Goal: Communication & Community: Answer question/provide support

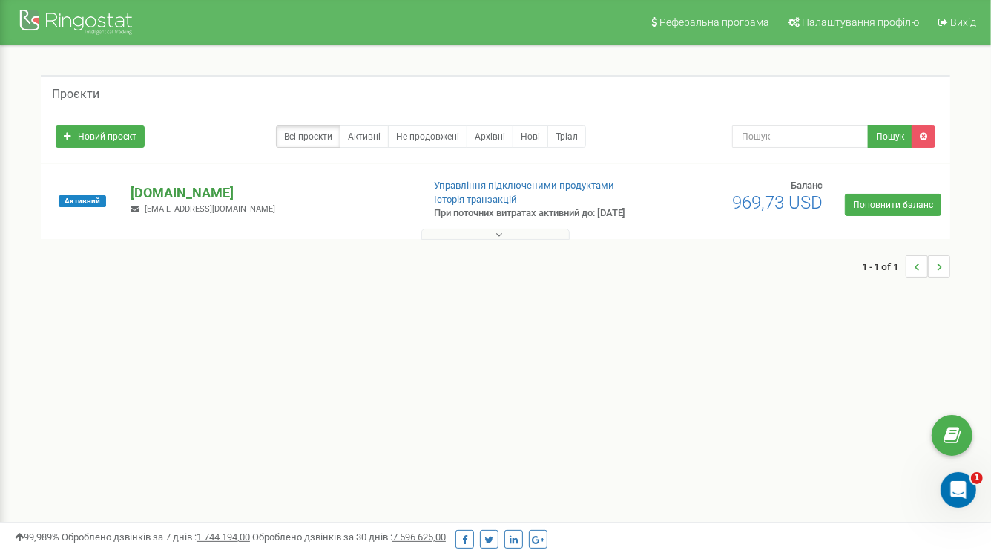
click at [159, 202] on p "[DOMAIN_NAME]" at bounding box center [270, 192] width 278 height 19
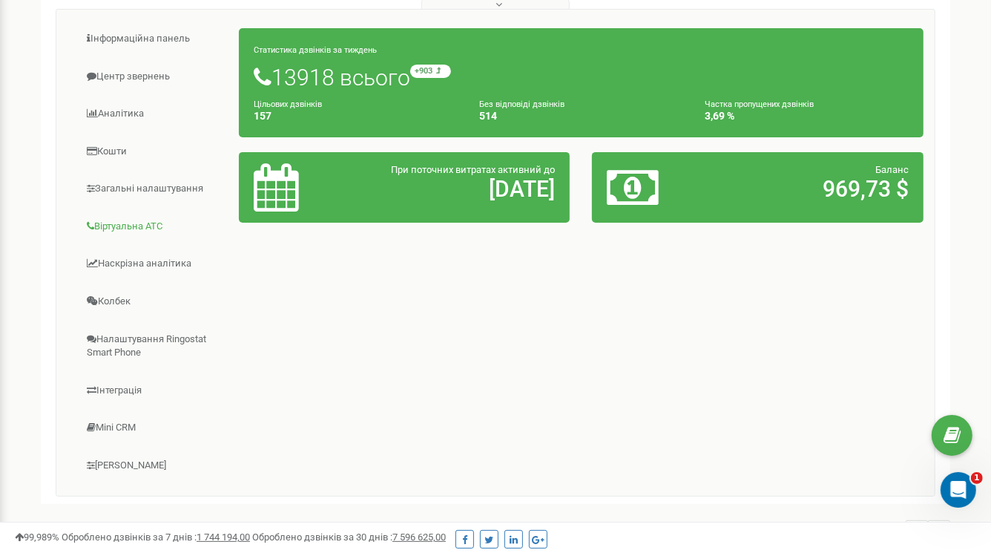
scroll to position [260, 0]
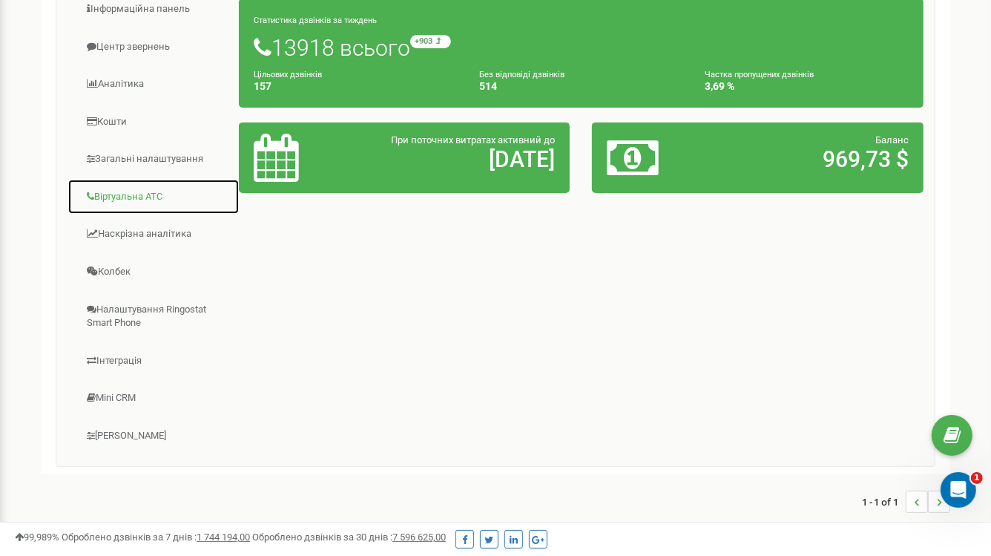
click at [132, 201] on link "Віртуальна АТС" at bounding box center [153, 197] width 172 height 36
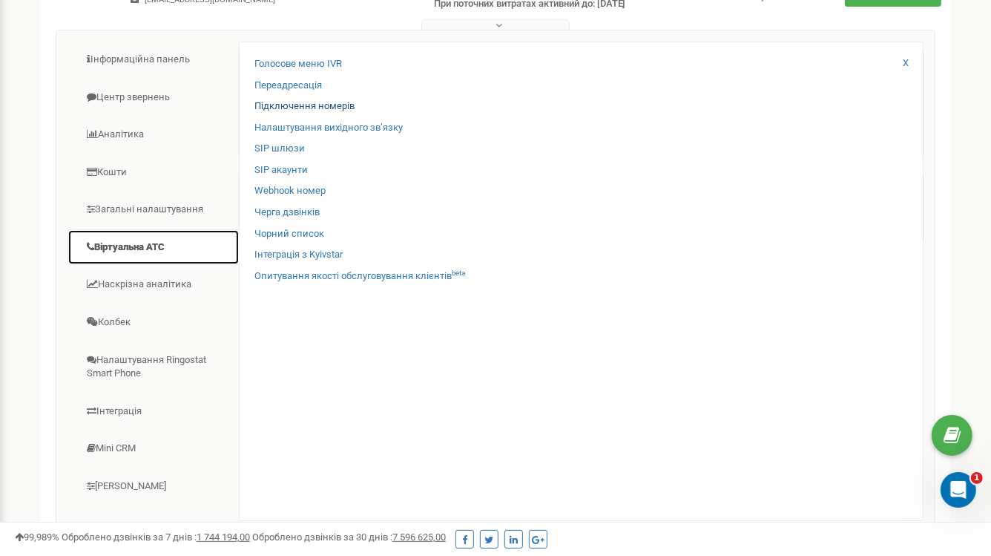
scroll to position [187, 0]
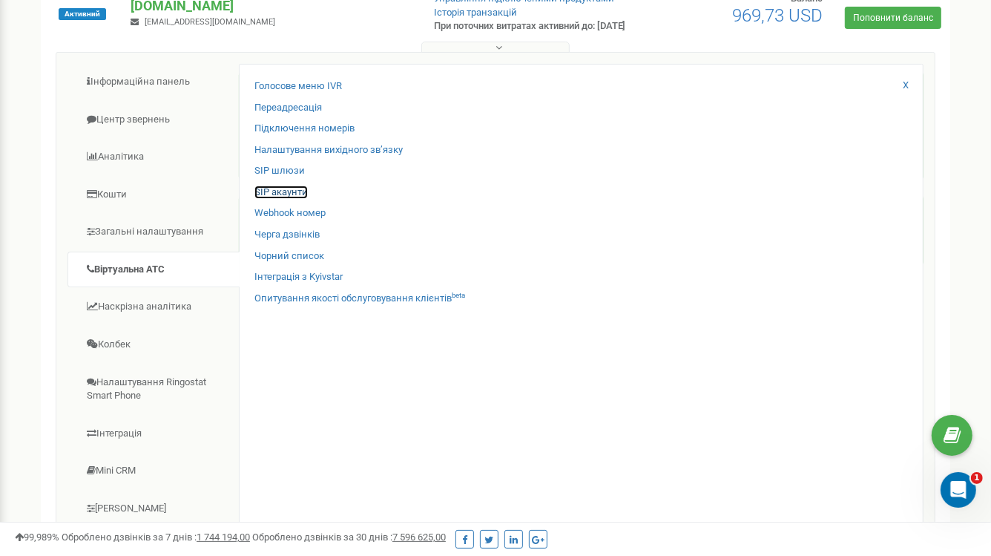
click at [283, 199] on link "SIP акаунти" at bounding box center [280, 192] width 53 height 14
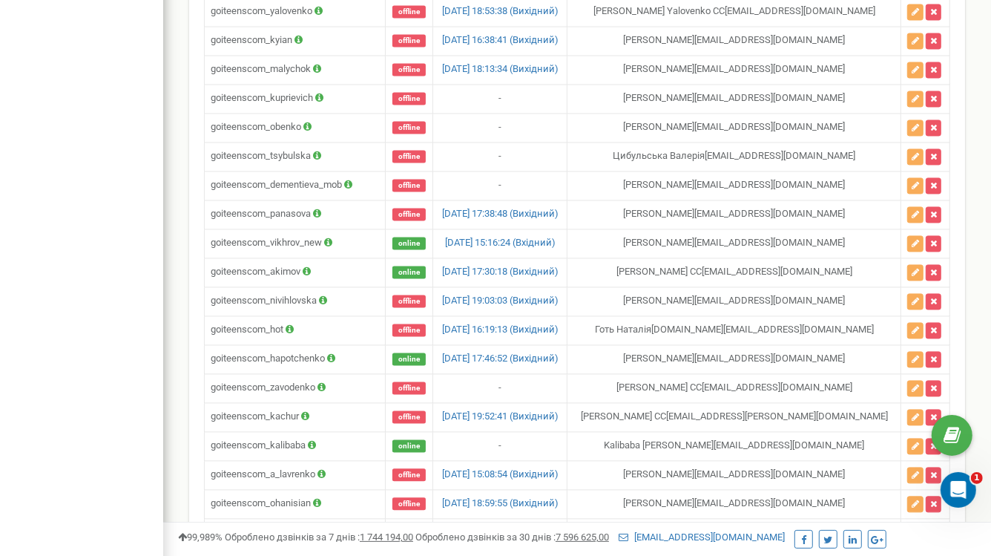
scroll to position [2037, 0]
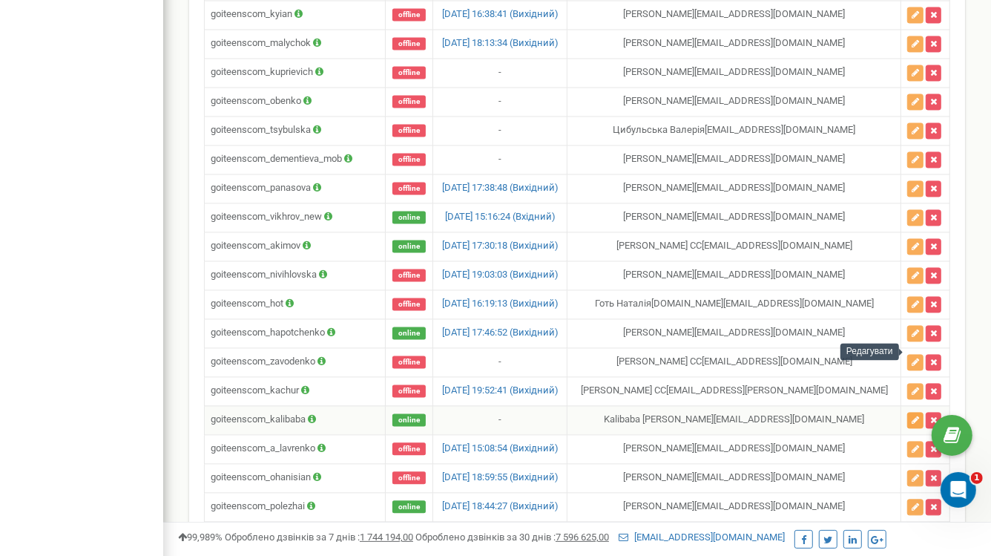
click at [912, 415] on icon "button" at bounding box center [915, 419] width 7 height 9
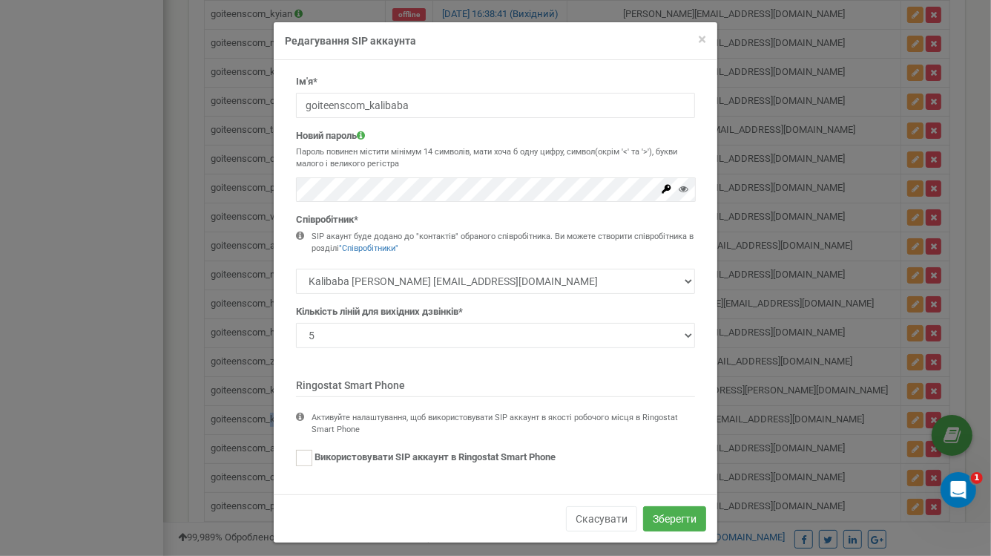
scroll to position [0, 0]
click at [675, 516] on button "Зберегти" at bounding box center [674, 519] width 63 height 25
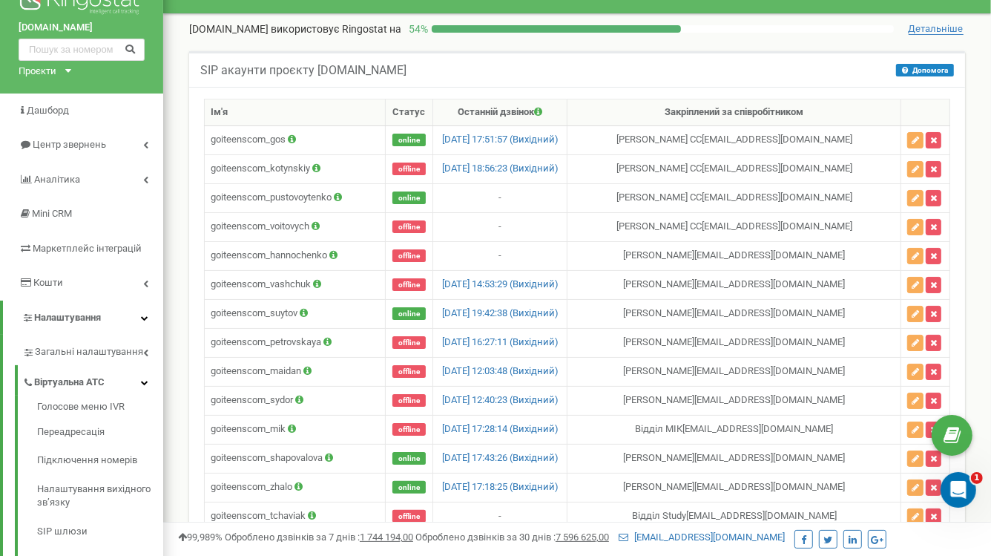
scroll to position [50, 0]
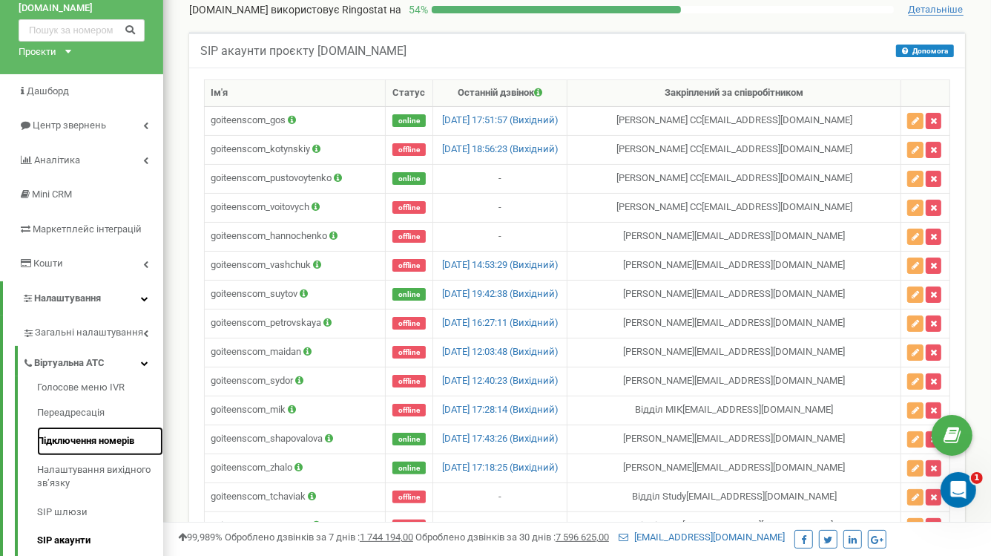
click at [86, 436] on link "Підключення номерів" at bounding box center [100, 440] width 126 height 29
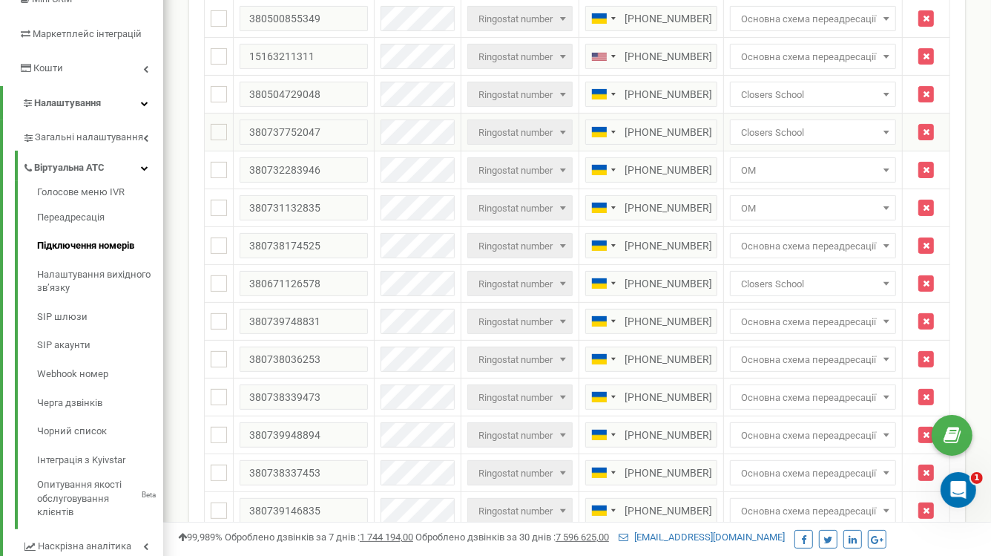
scroll to position [234, 0]
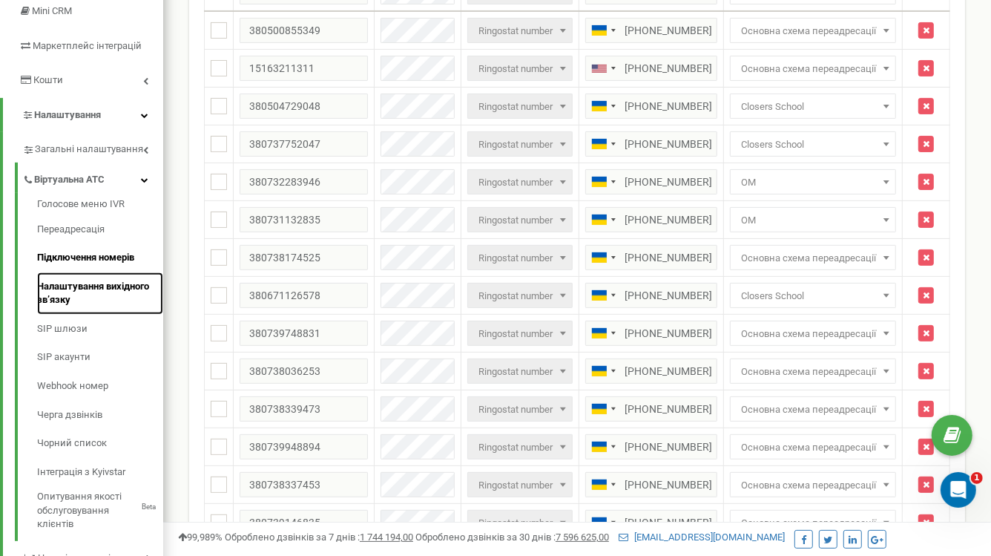
click at [98, 280] on link "Налаштування вихідного зв’язку" at bounding box center [100, 293] width 126 height 42
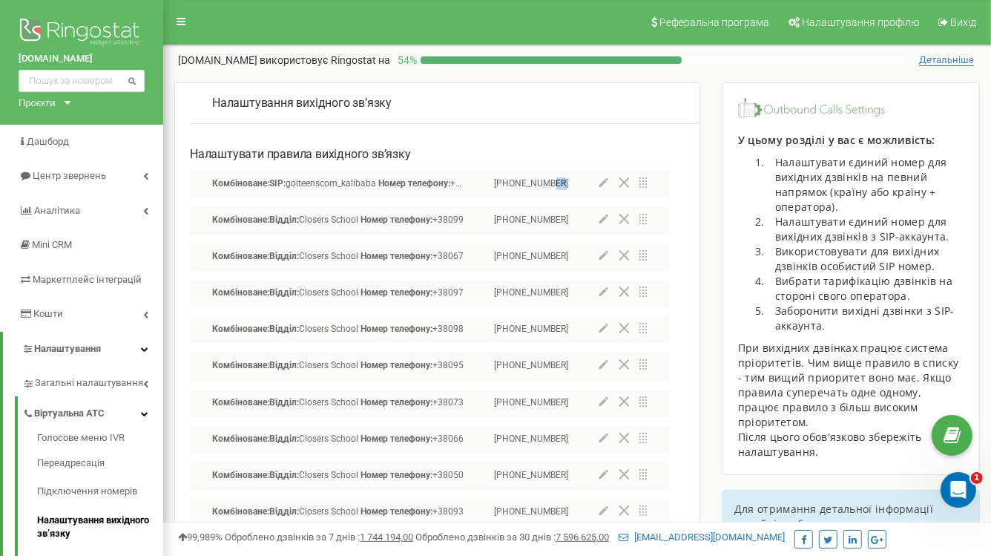
click at [605, 182] on icon at bounding box center [604, 182] width 10 height 10
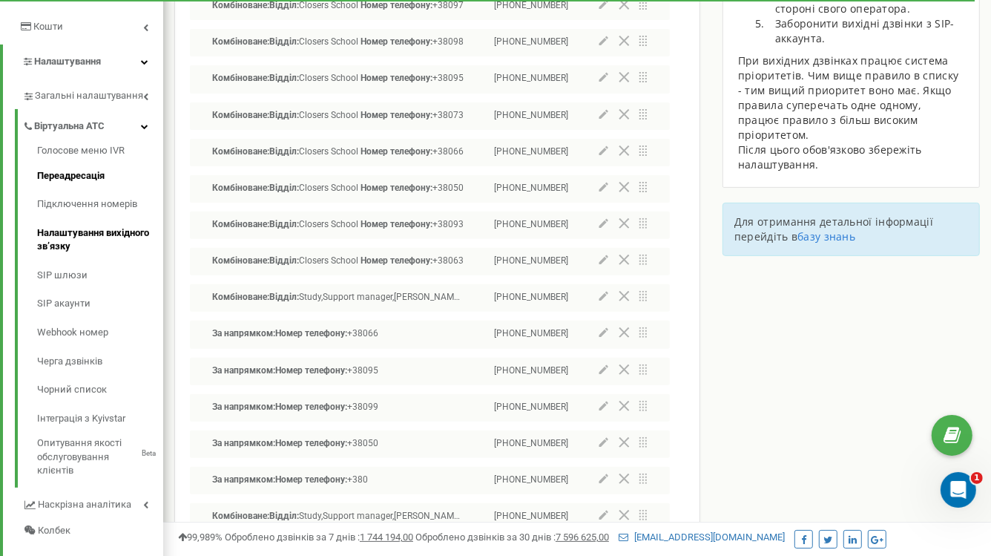
scroll to position [294, 0]
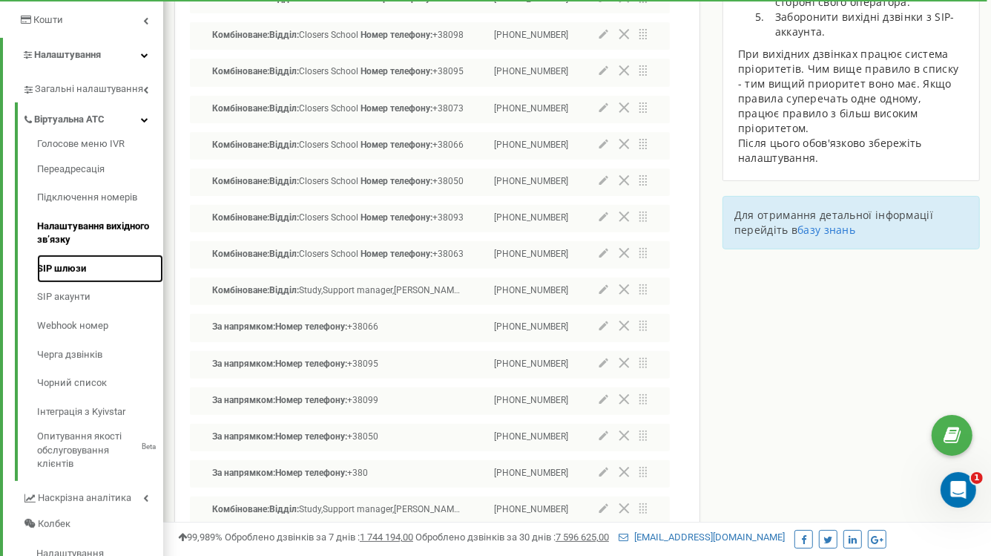
click at [89, 270] on link "SIP шлюзи" at bounding box center [100, 268] width 126 height 29
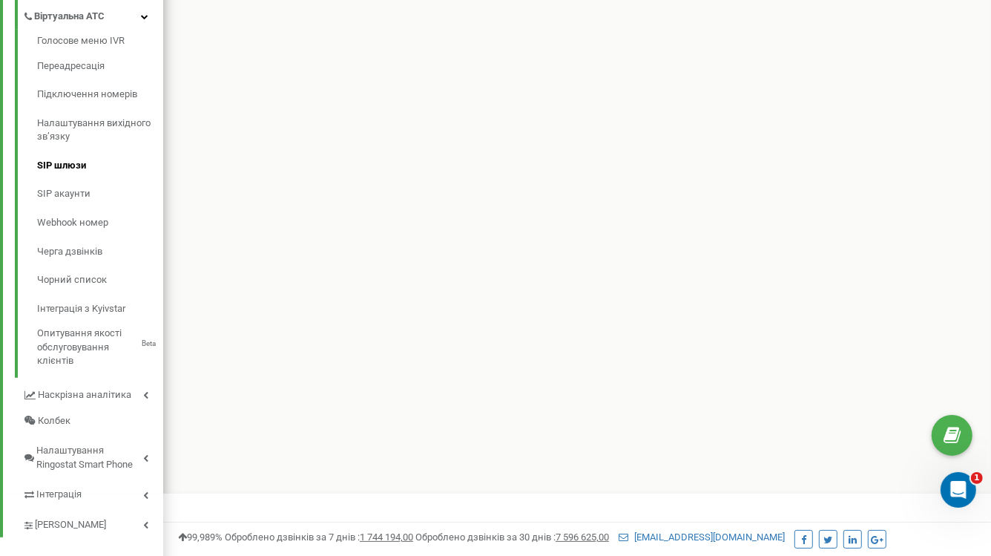
scroll to position [415, 0]
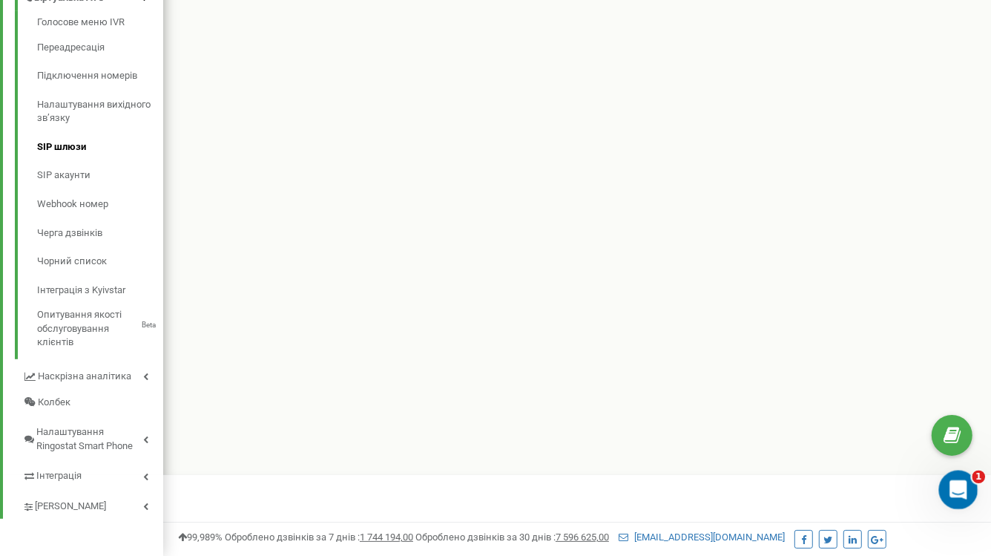
click at [943, 487] on div "Відкрити програму для спілкування Intercom" at bounding box center [956, 487] width 49 height 49
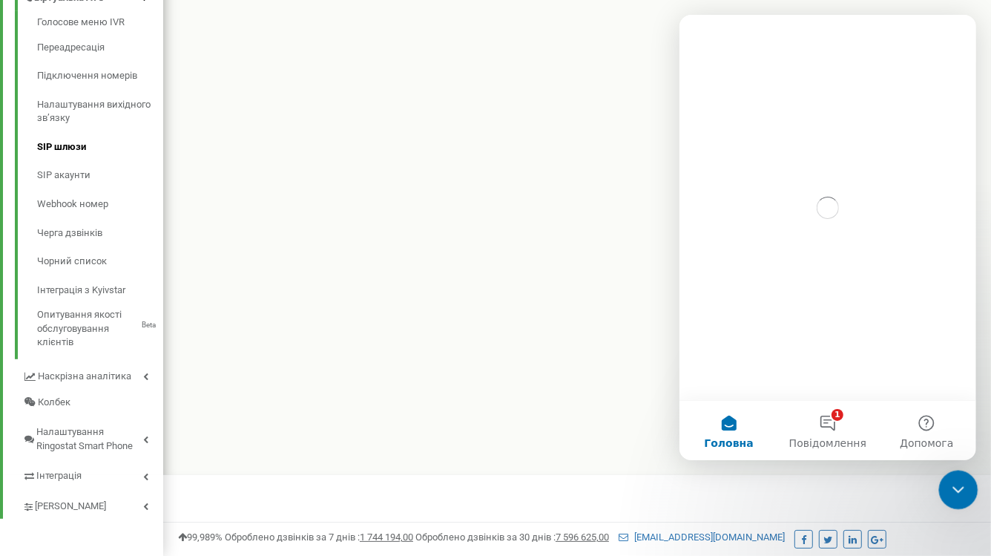
scroll to position [0, 0]
click at [814, 432] on button "1 Повідомлення" at bounding box center [826, 430] width 99 height 59
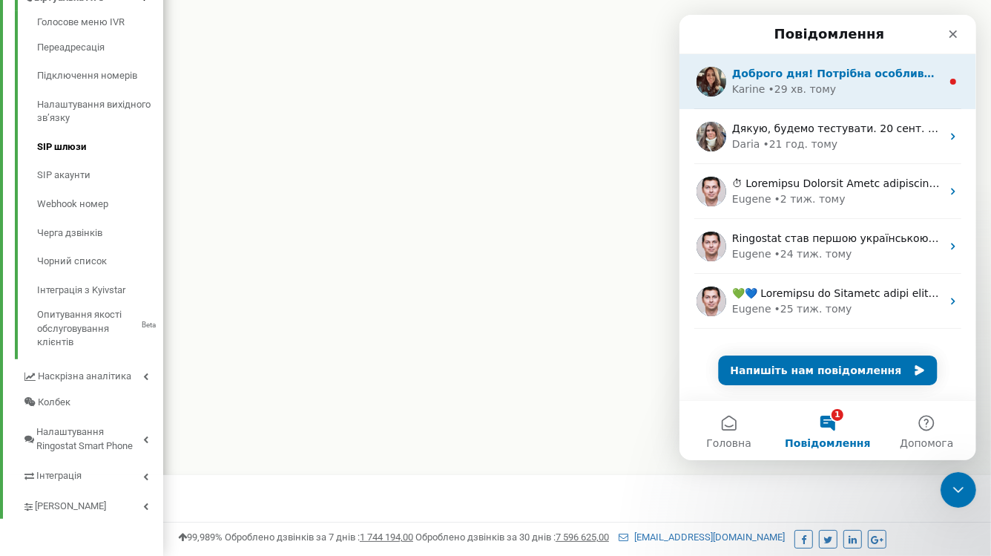
click at [860, 97] on div "Доброго дня! Потрібна особлива інтеграція з особливими умовами? Напишіть нам і …" at bounding box center [827, 81] width 297 height 55
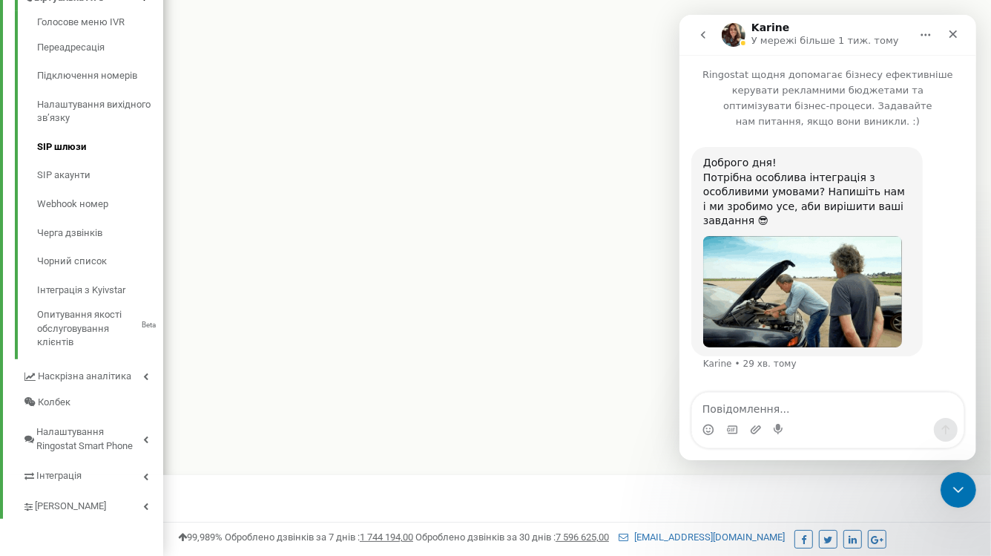
click at [774, 412] on textarea "Повідомлення..." at bounding box center [826, 404] width 271 height 25
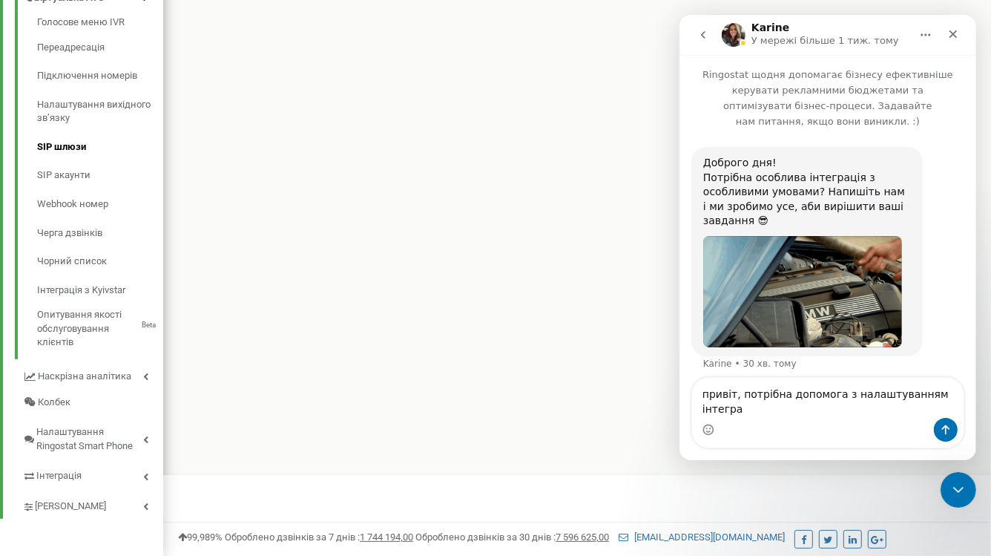
scroll to position [8, 0]
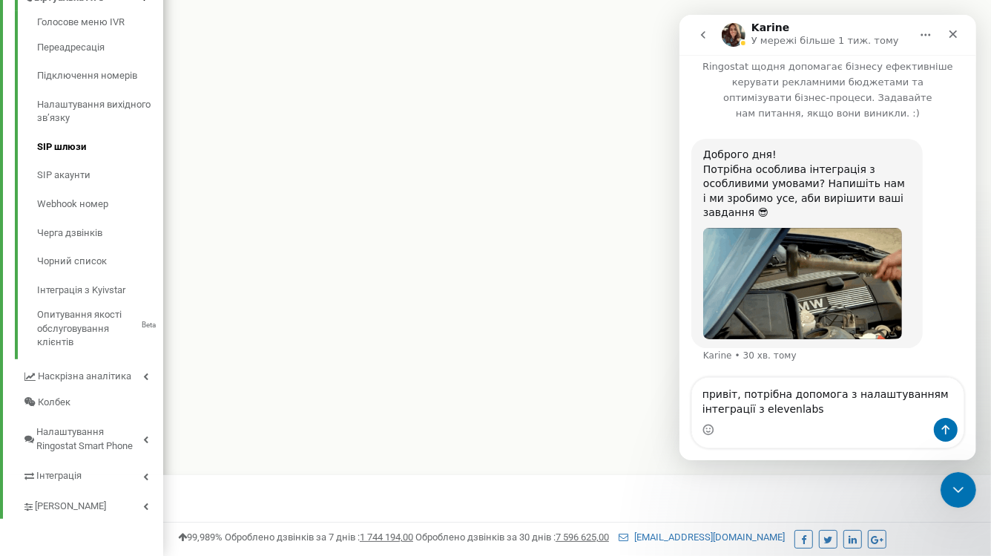
type textarea "привіт, потрібна допомога з налаштуванням інтеграції з elevenlabs"
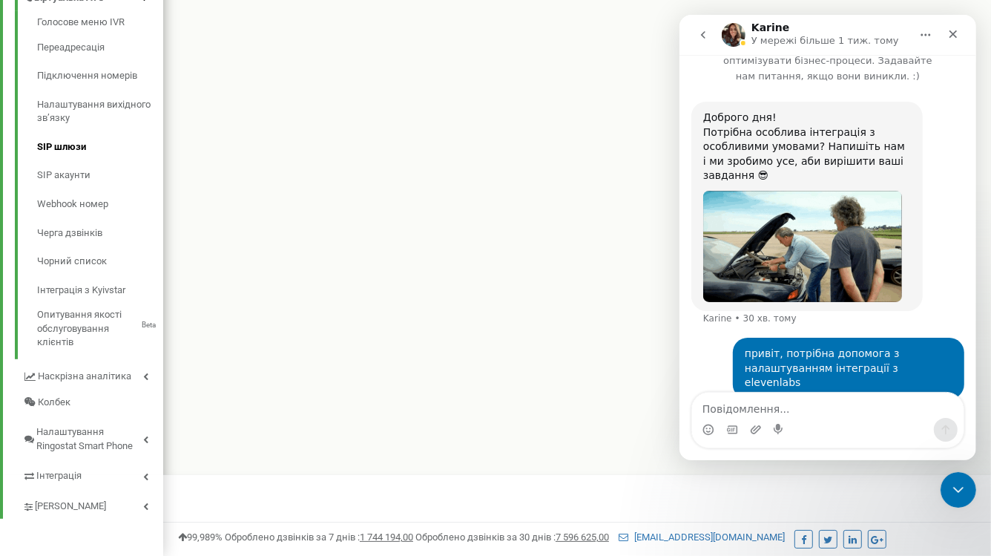
scroll to position [53, 0]
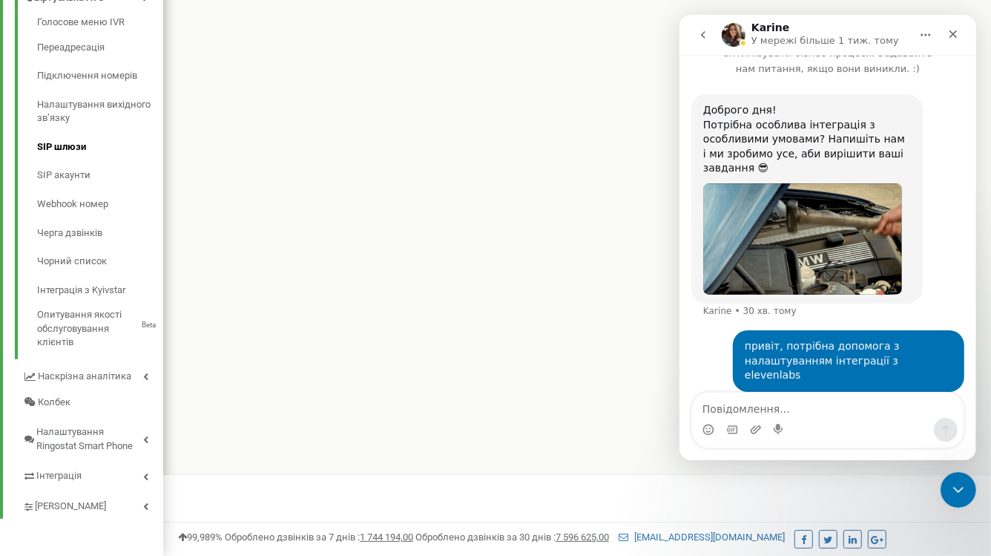
click at [701, 42] on button "go back" at bounding box center [702, 35] width 28 height 28
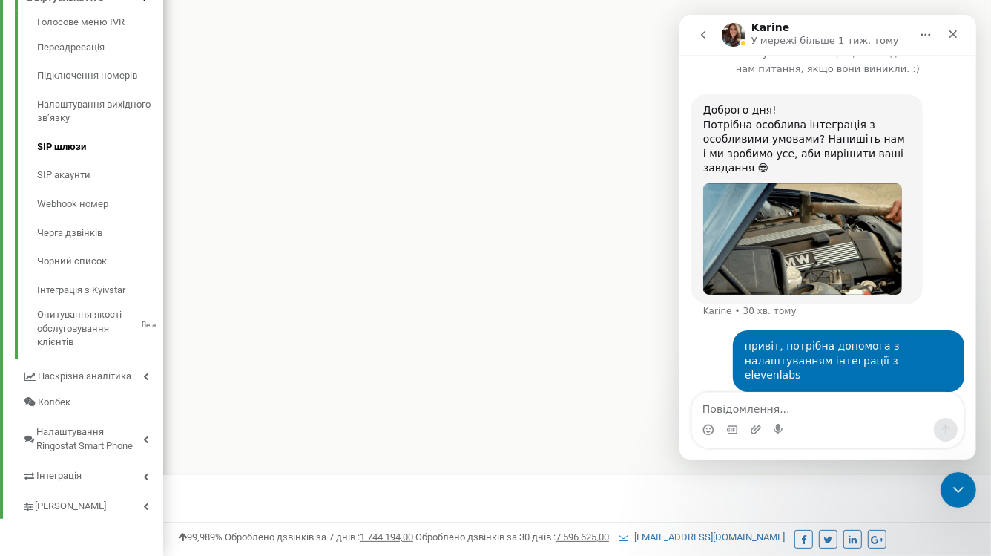
scroll to position [0, 0]
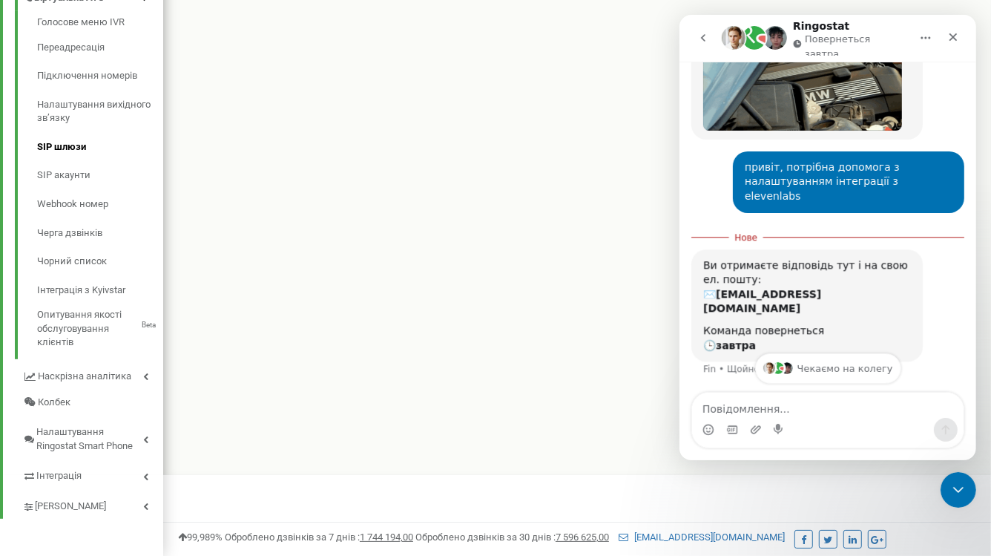
scroll to position [228, 0]
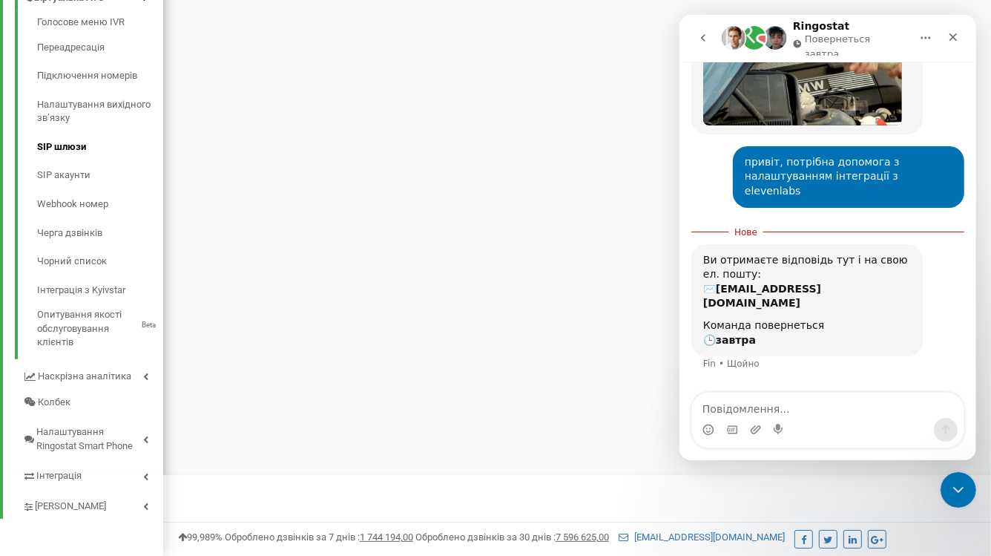
click at [687, 36] on nav "Ringostat Повернеться завтра" at bounding box center [827, 38] width 297 height 47
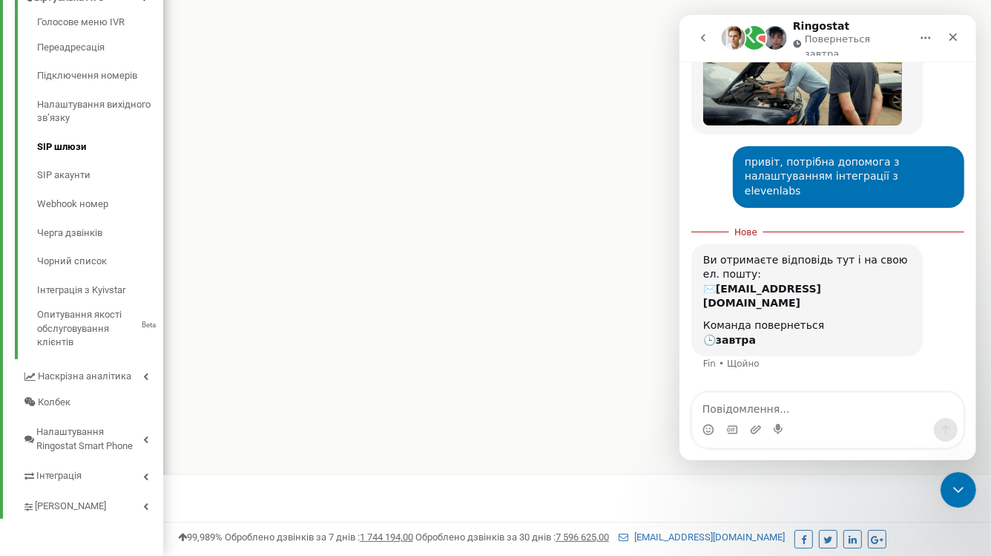
click at [360, 179] on div "Реферальна програма Налаштування профілю Вихід goiteens.com використовує Ringos…" at bounding box center [577, 30] width 828 height 890
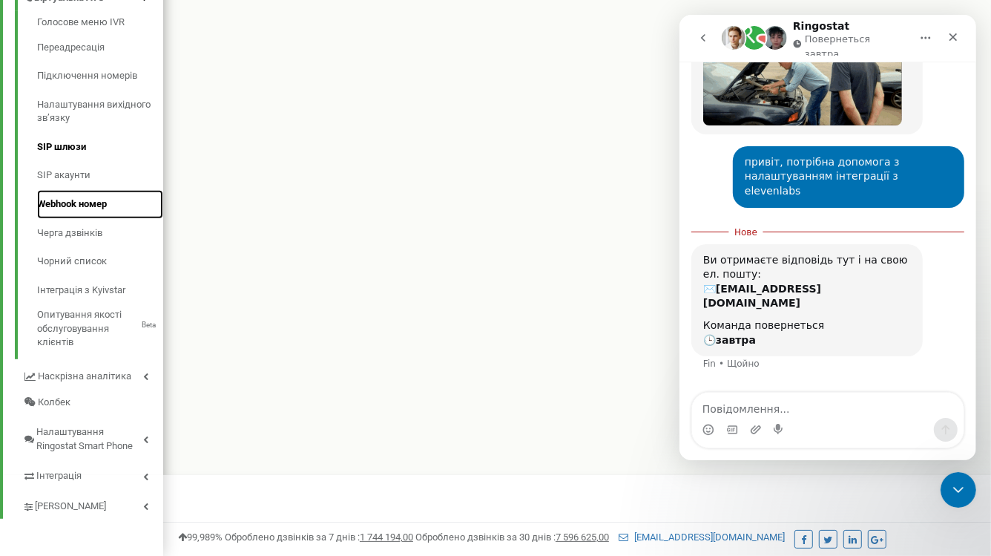
click at [88, 198] on link "Webhook номер" at bounding box center [100, 204] width 126 height 29
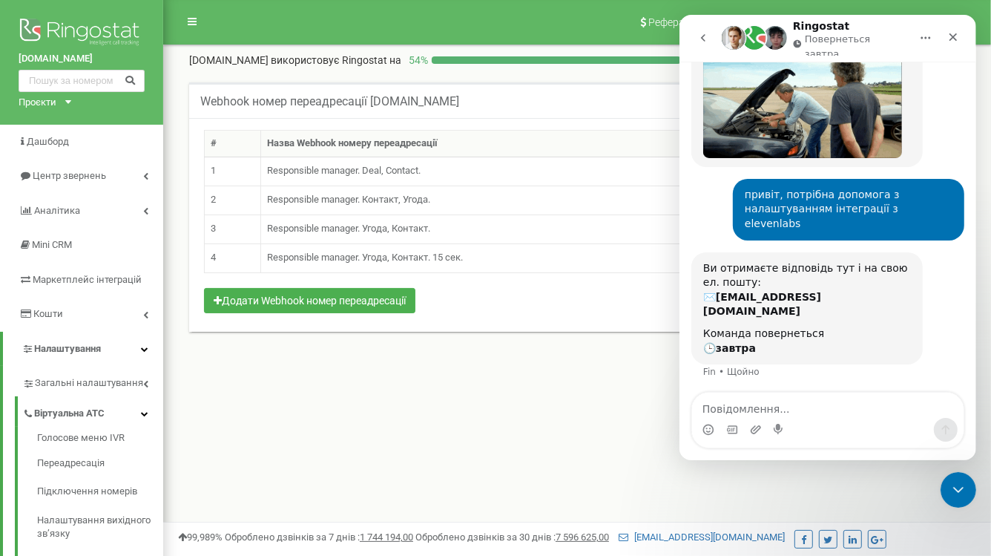
scroll to position [204, 0]
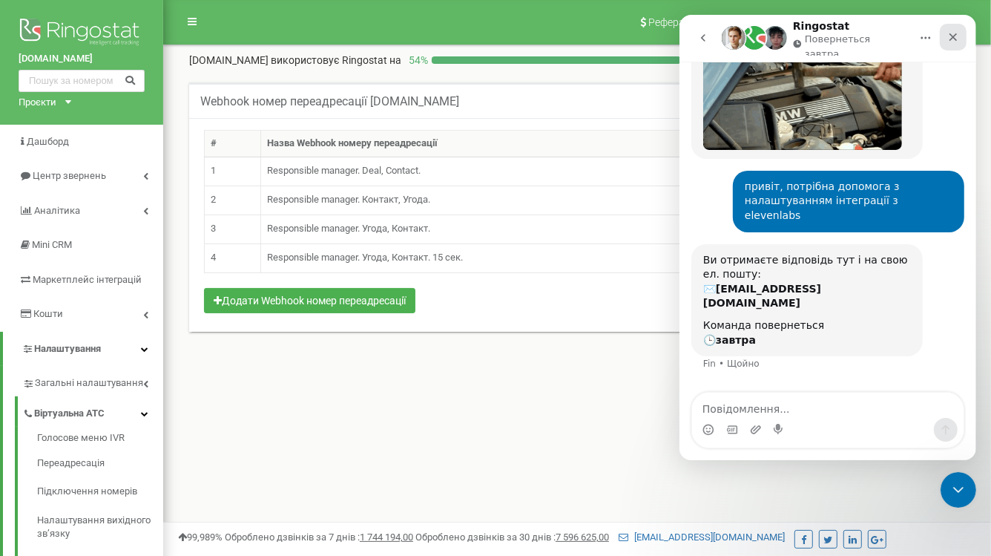
click at [957, 32] on icon "Закрити" at bounding box center [952, 37] width 12 height 12
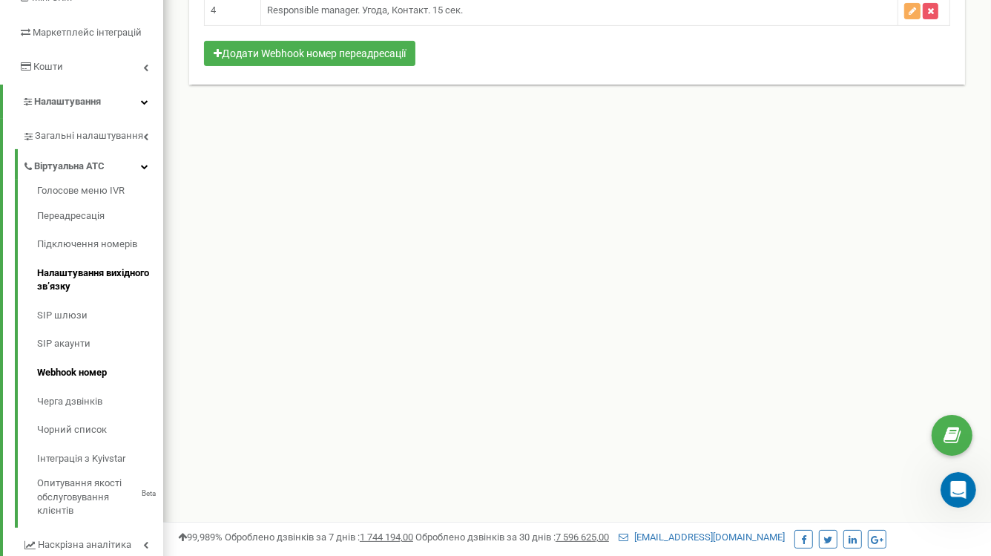
scroll to position [415, 0]
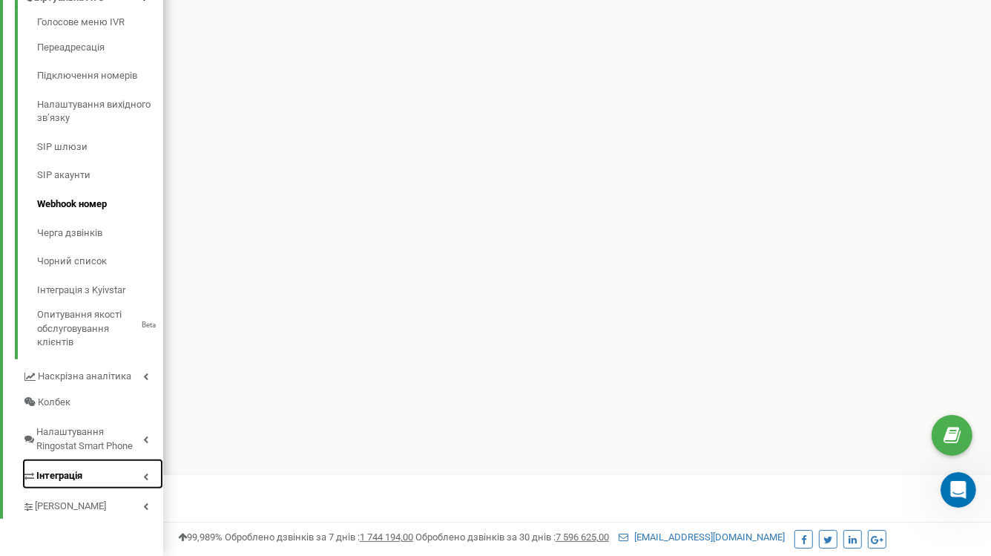
click at [94, 480] on link "Інтеграція" at bounding box center [92, 473] width 141 height 30
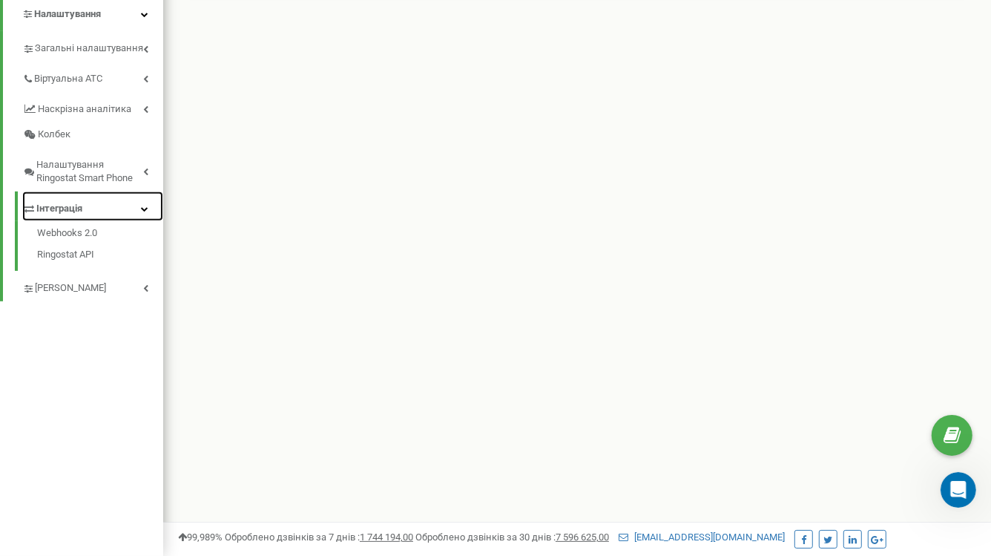
scroll to position [335, 0]
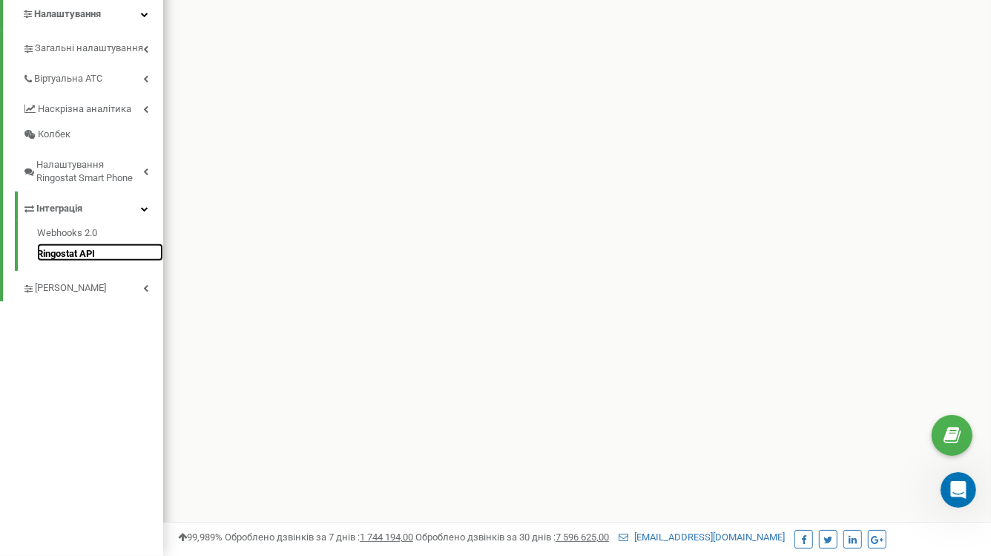
click at [67, 254] on link "Ringostat API" at bounding box center [100, 252] width 126 height 18
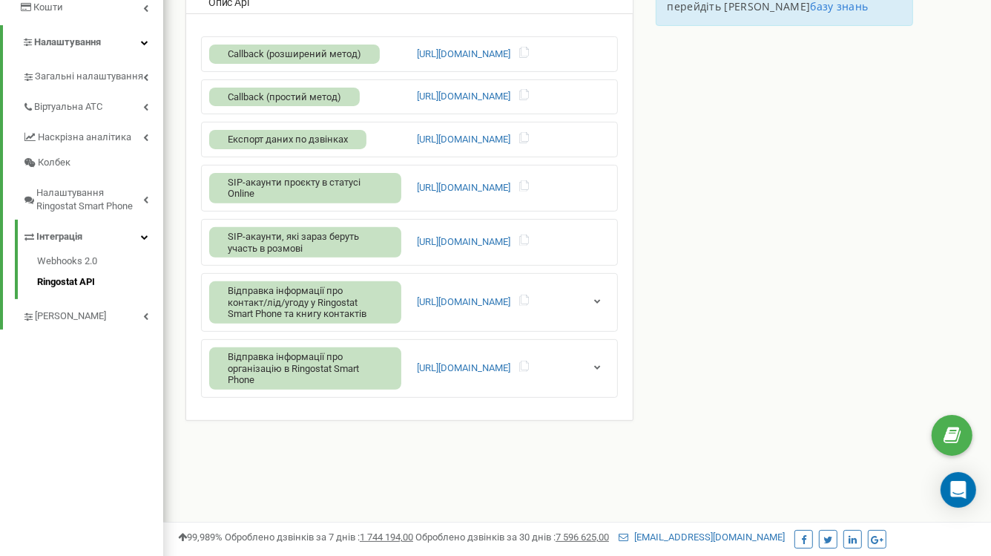
scroll to position [309, 0]
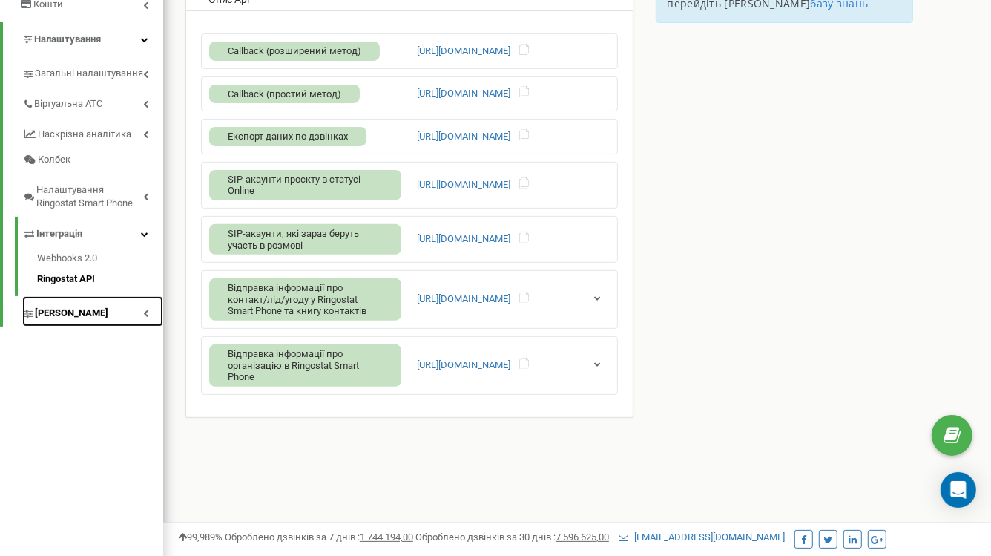
click at [108, 310] on link "[PERSON_NAME]" at bounding box center [92, 311] width 141 height 30
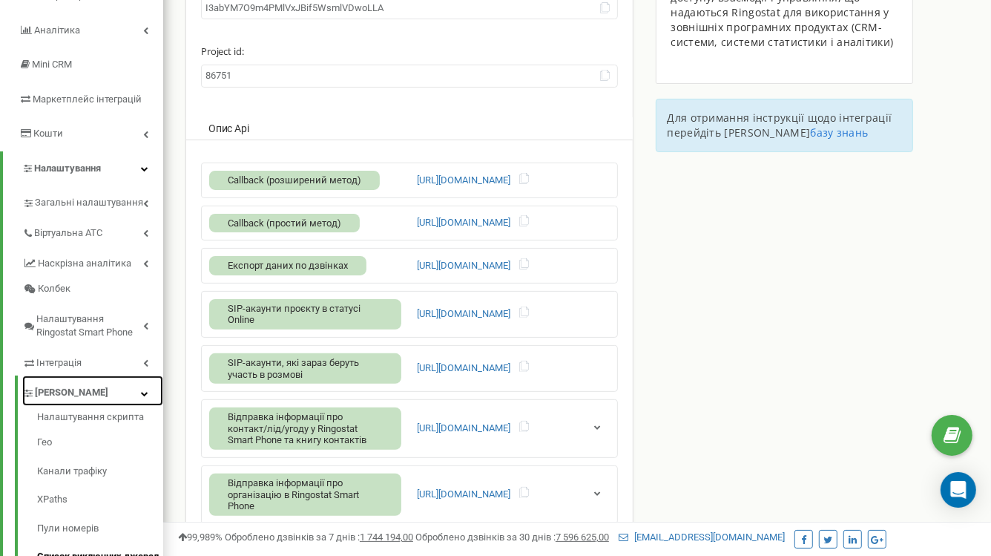
scroll to position [132, 0]
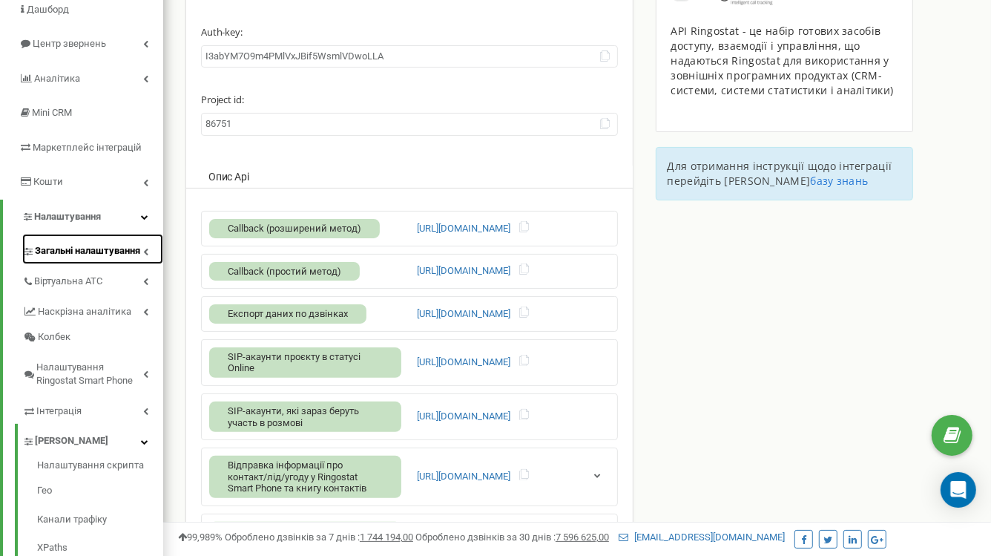
click at [120, 254] on span "Загальні налаштування" at bounding box center [87, 251] width 105 height 14
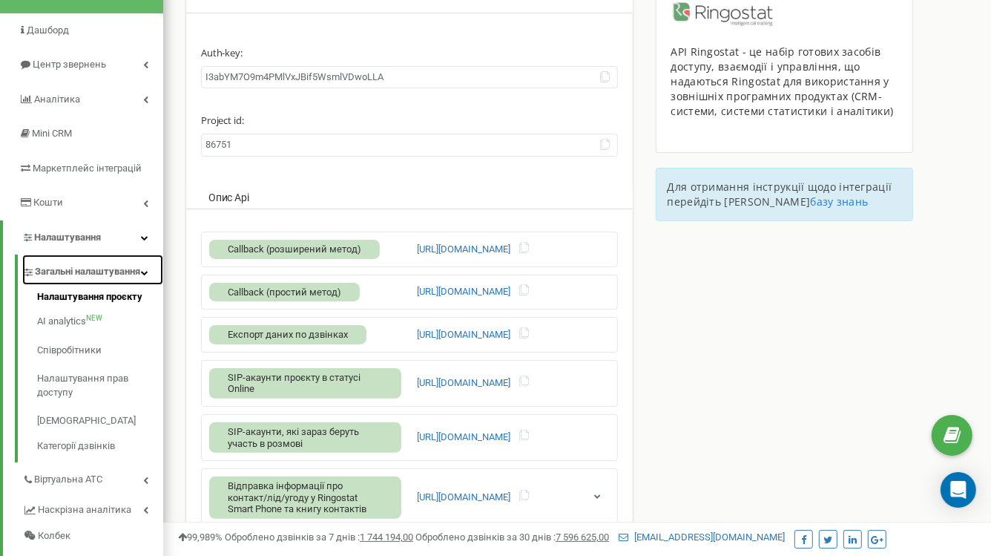
scroll to position [21, 0]
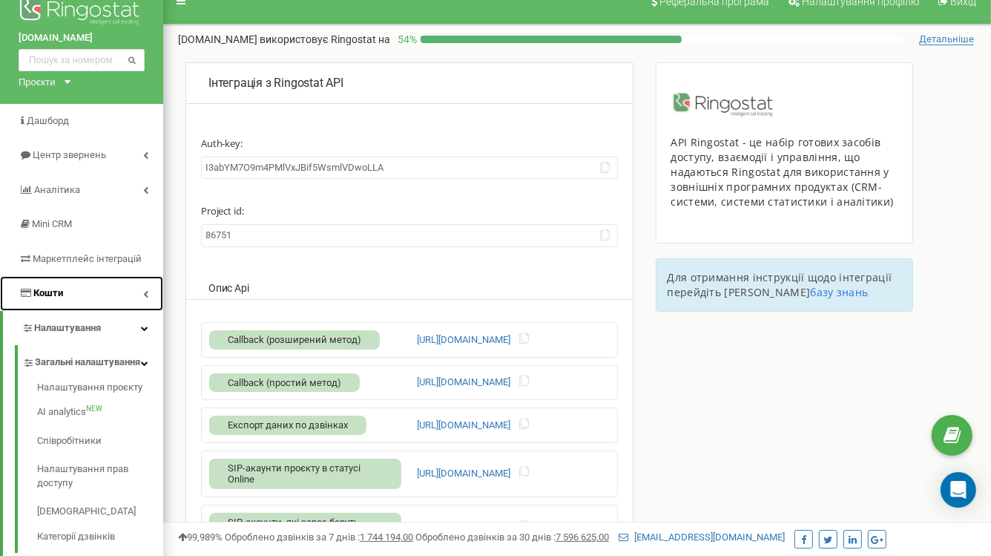
click at [91, 284] on link "Кошти" at bounding box center [81, 293] width 163 height 35
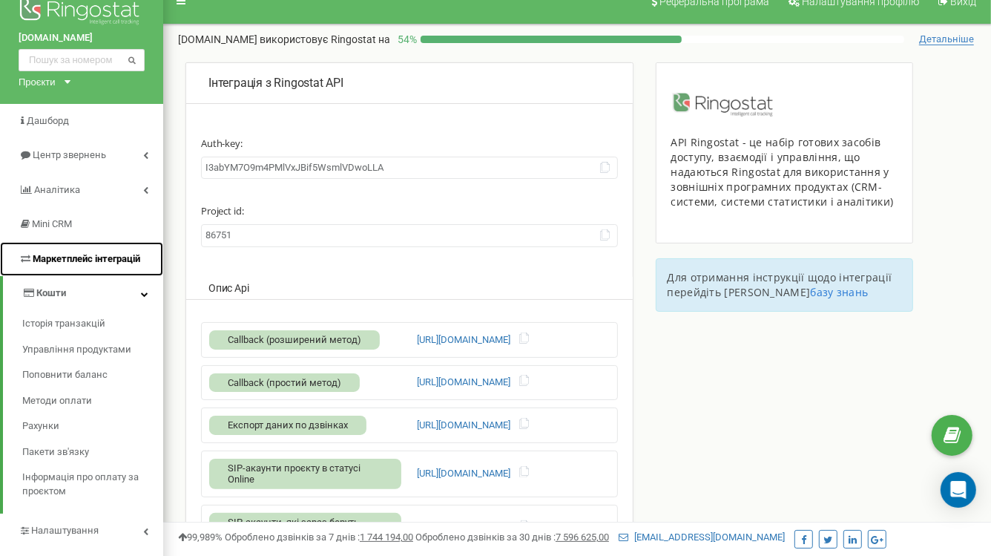
click at [99, 257] on span "Маркетплейс інтеграцій" at bounding box center [87, 258] width 108 height 11
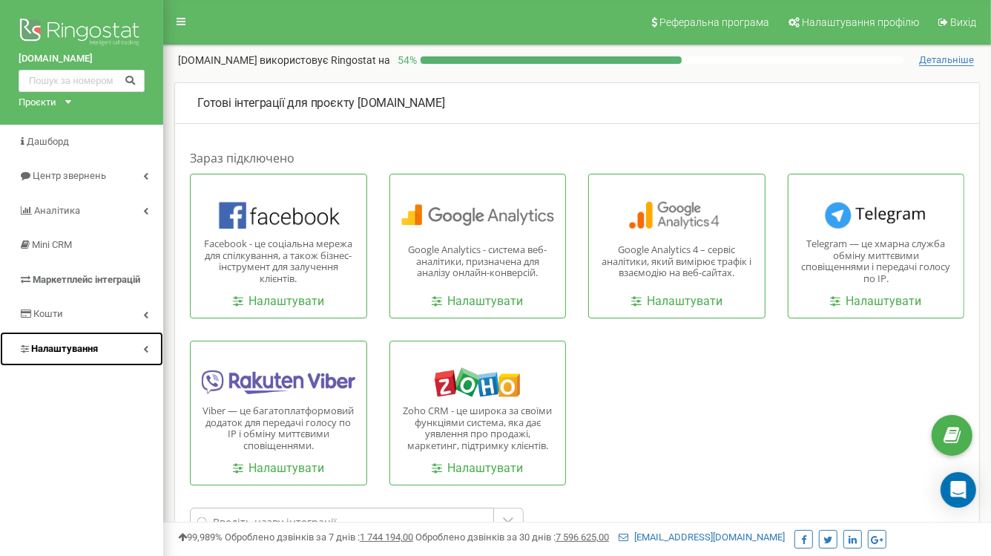
click at [85, 363] on link "Налаштування" at bounding box center [81, 349] width 163 height 35
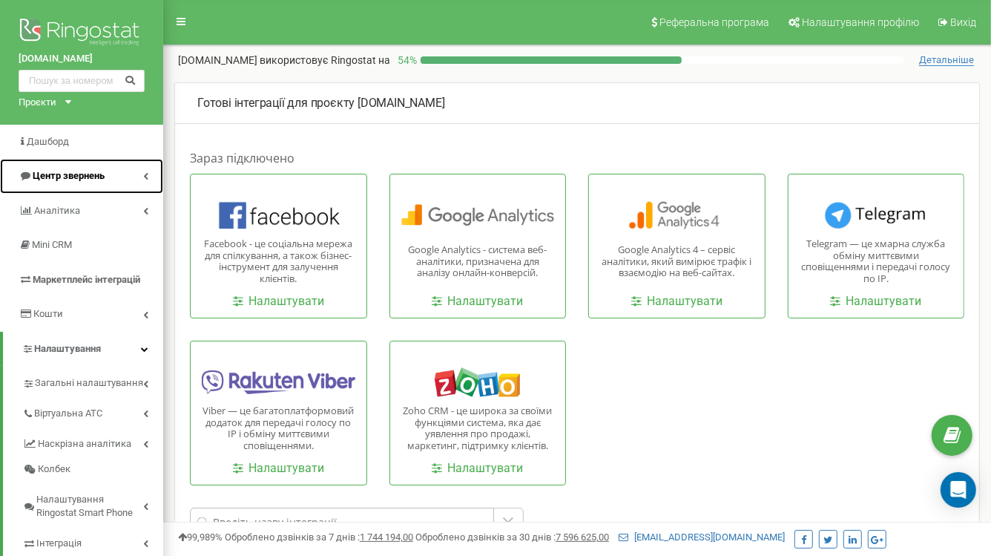
click at [102, 184] on link "Центр звернень" at bounding box center [81, 176] width 163 height 35
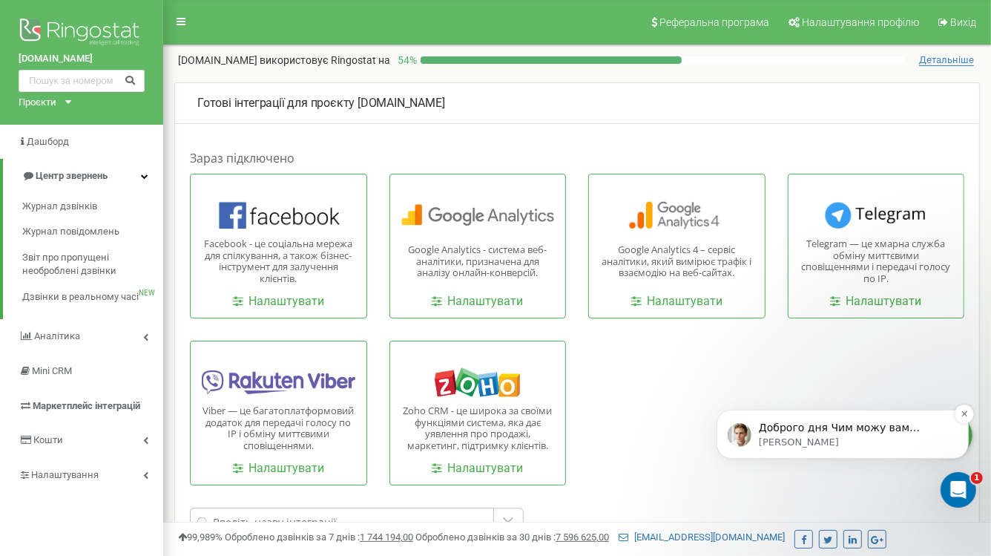
click at [906, 424] on p "Доброго дня Чим можу вам допомогти?" at bounding box center [853, 427] width 191 height 15
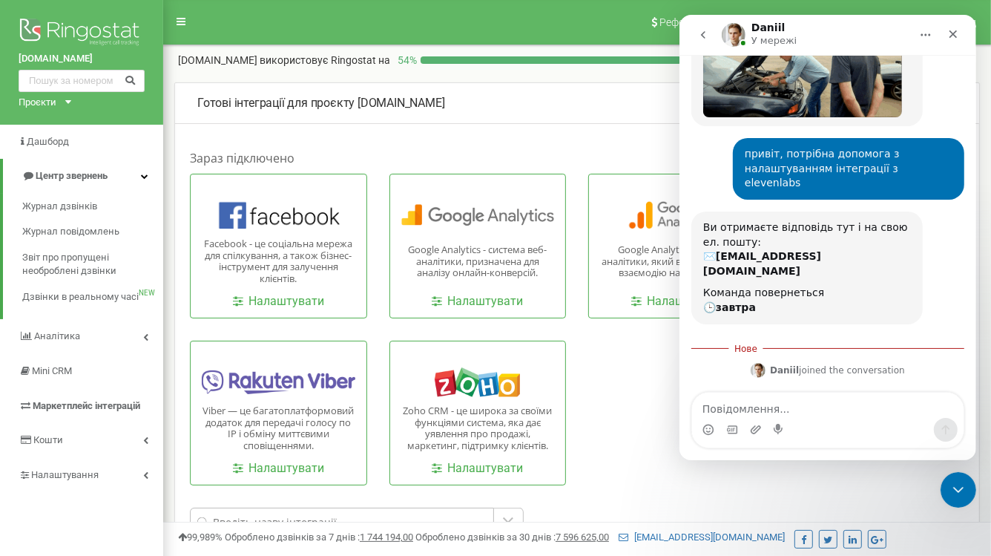
scroll to position [174, 0]
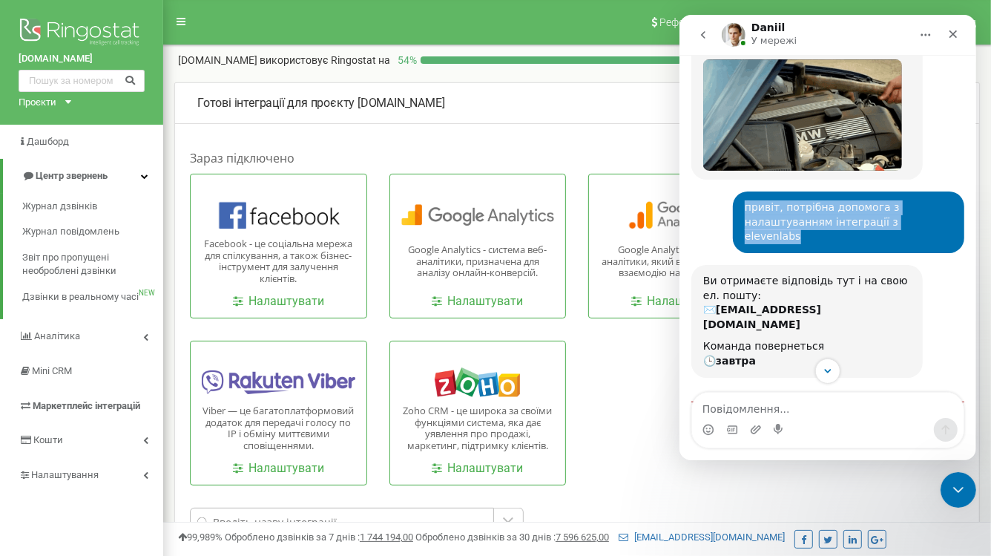
drag, startPoint x: 939, startPoint y: 220, endPoint x: 719, endPoint y: 215, distance: 220.4
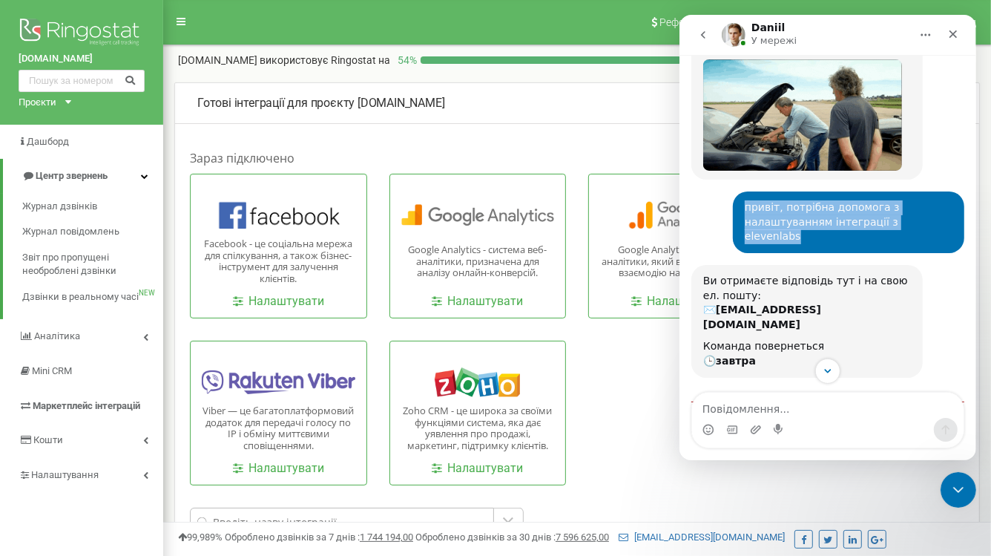
click at [719, 215] on div "привіт, потрібна допомога з налаштуванням інтеграції з elevenlabs [PERSON_NAME]…" at bounding box center [827, 227] width 273 height 73
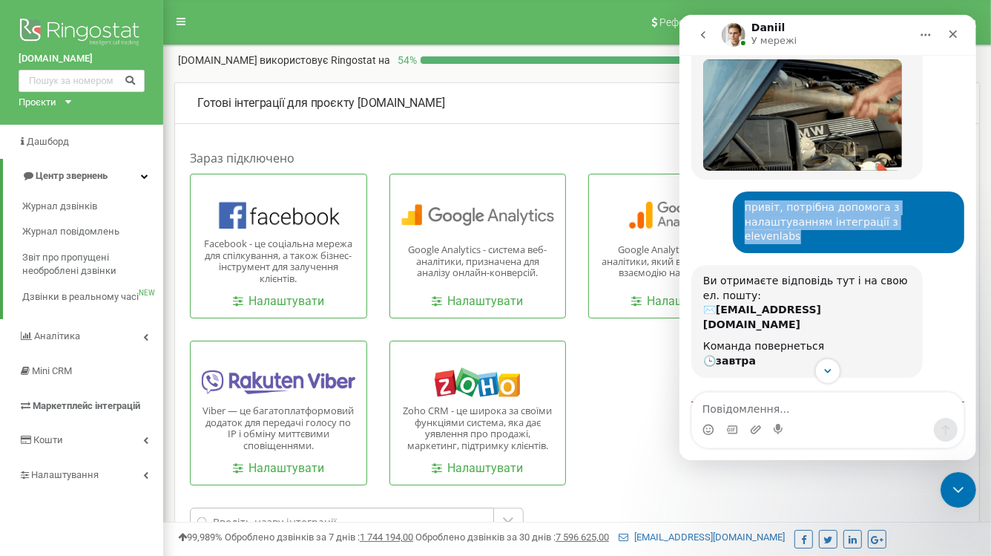
copy div "привіт, потрібна допомога з налаштуванням інтеграції з elevenlabs"
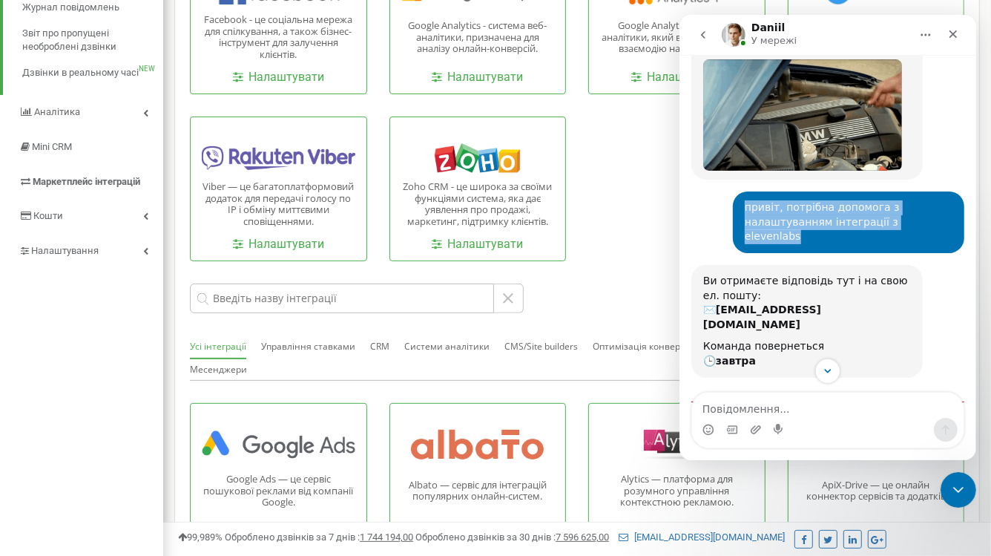
scroll to position [300, 0]
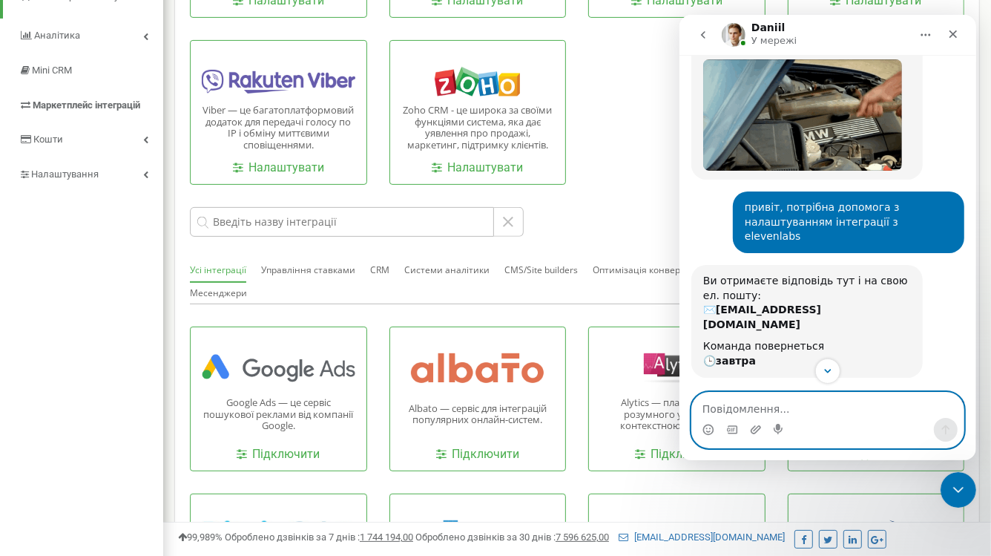
click at [754, 404] on textarea "Повідомлення..." at bounding box center [826, 404] width 271 height 25
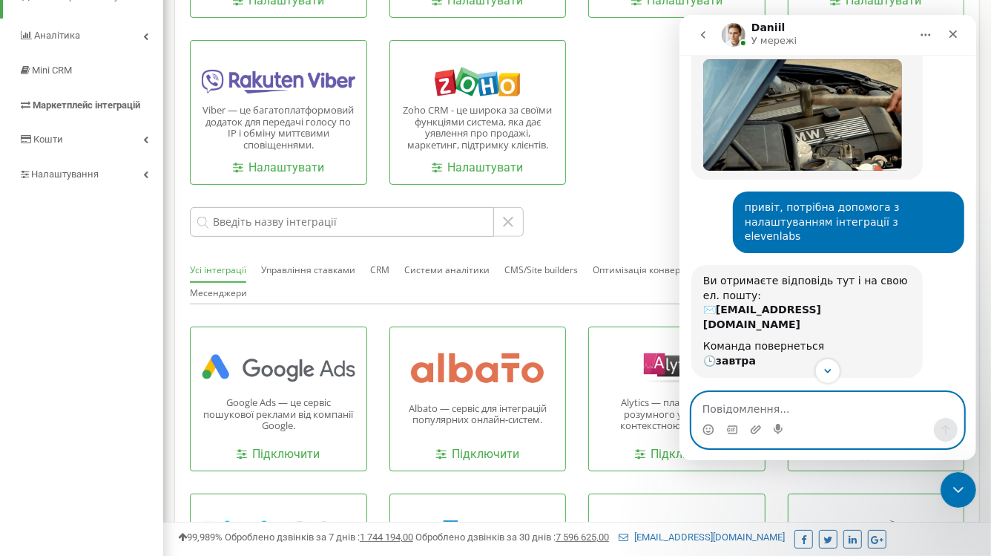
paste textarea "привіт, потрібна допомога з налаштуванням інтеграції з elevenlabs"
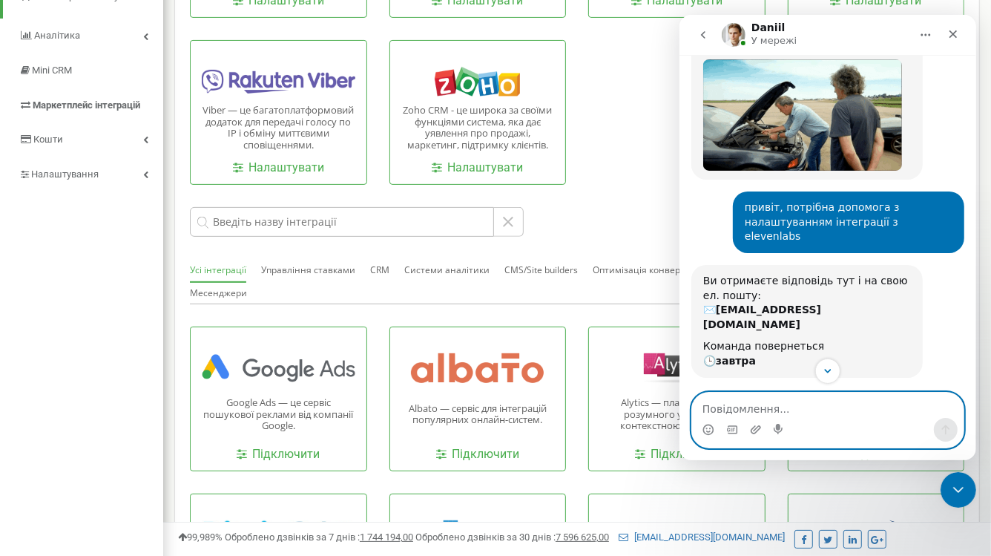
type textarea "привіт, потрібна допомога з налаштуванням інтеграції з elevenlabs"
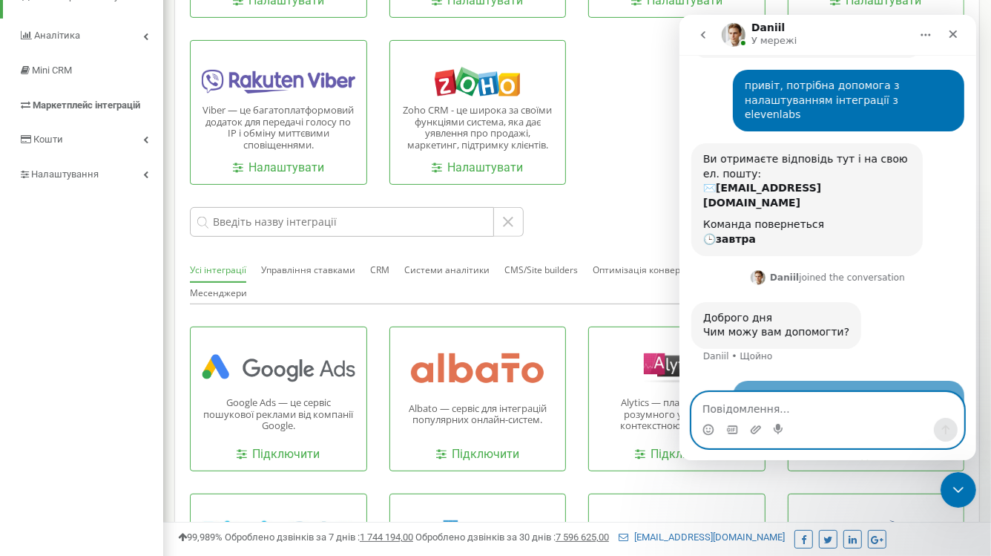
scroll to position [314, 0]
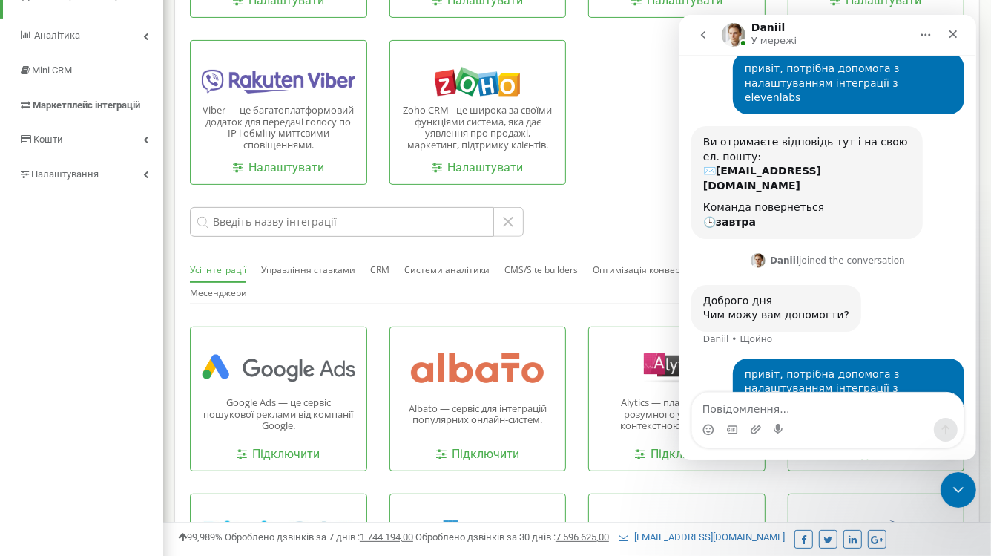
click at [766, 431] on div "[PERSON_NAME]" at bounding box center [803, 431] width 118 height 0
click at [754, 400] on textarea "Повідомлення..." at bounding box center [826, 404] width 271 height 25
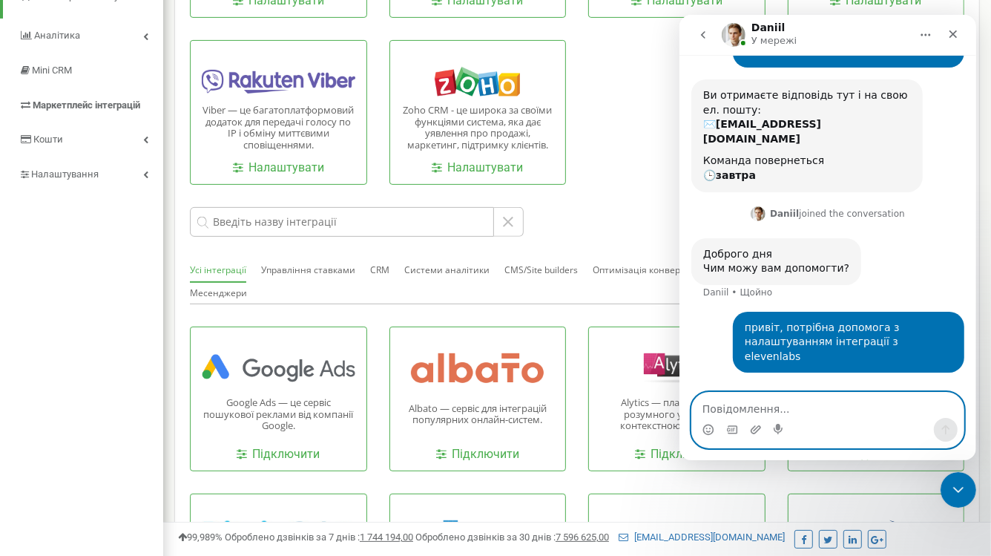
scroll to position [371, 0]
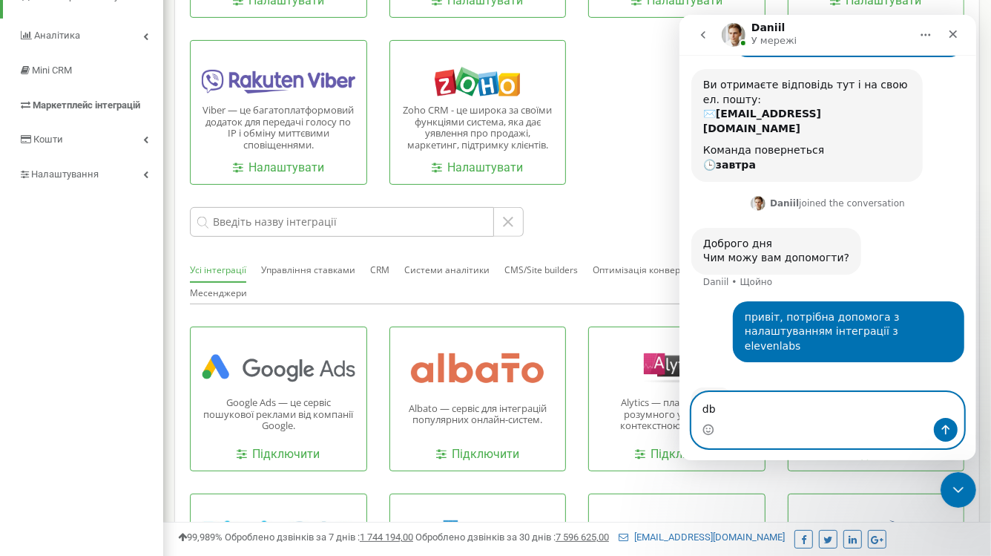
type textarea "d"
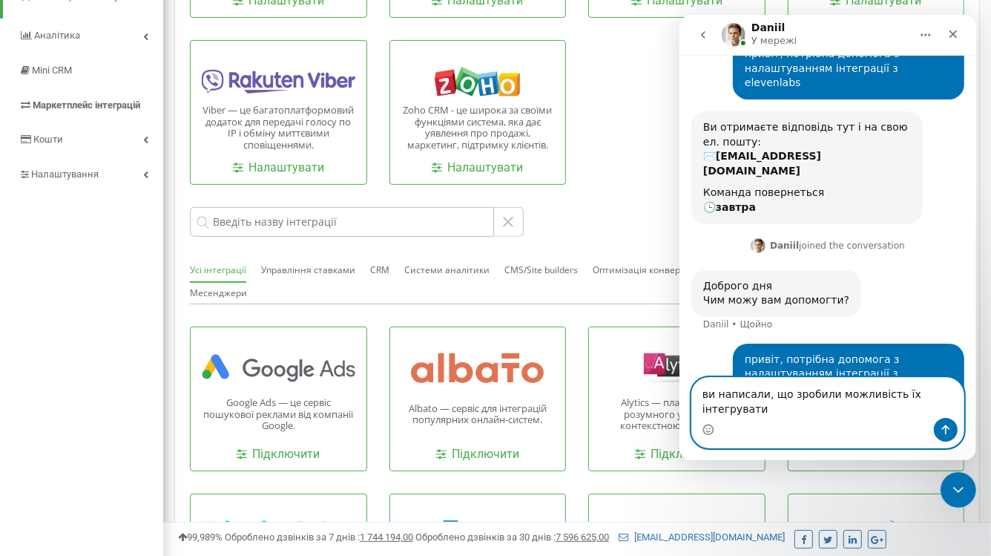
type textarea "ви написали, що зробили можливість їх інтегрувати"
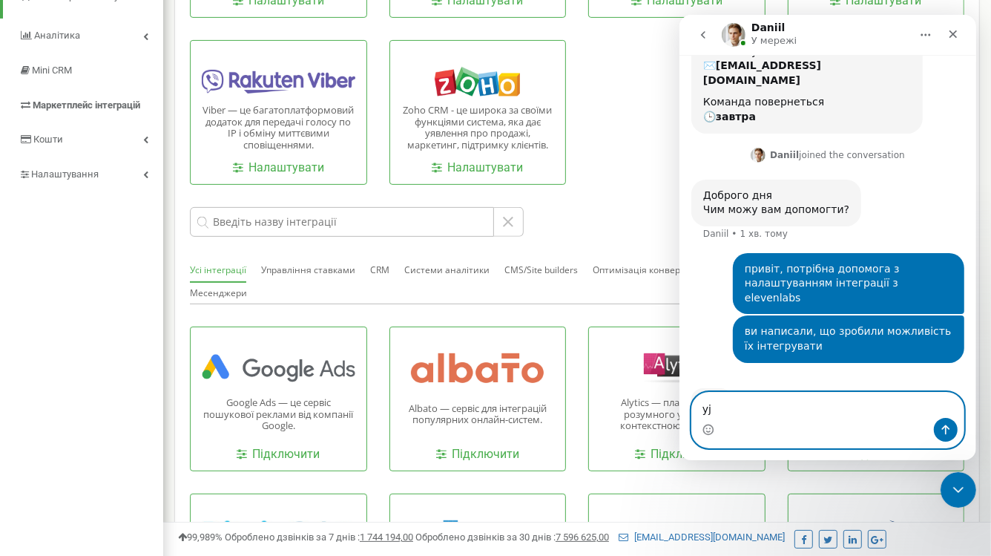
scroll to position [419, 0]
type textarea "y"
type textarea "але у мене"
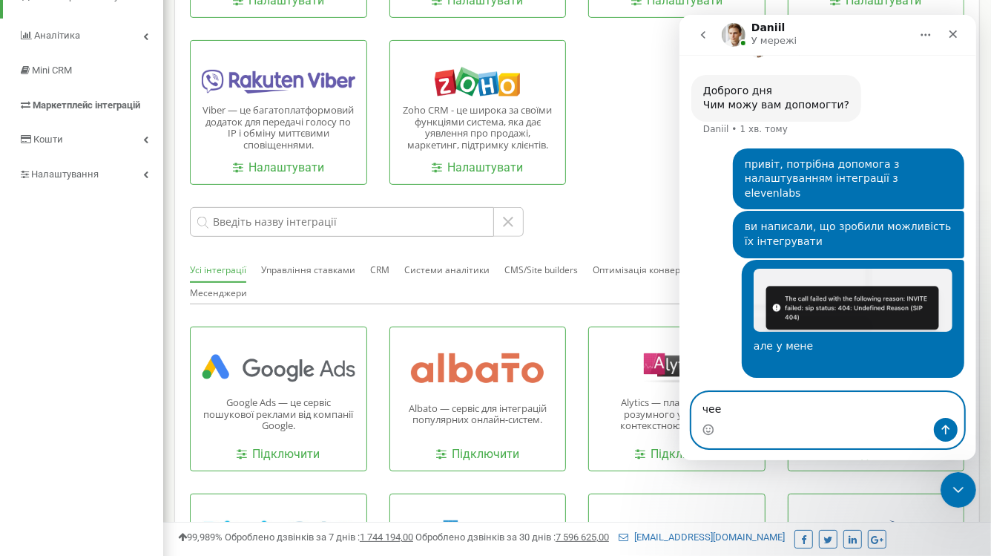
scroll to position [538, 0]
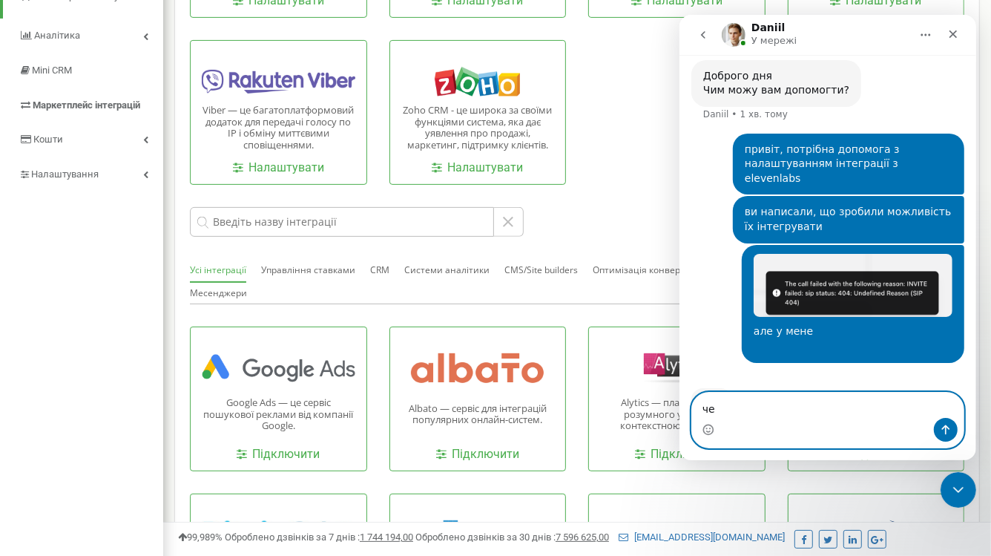
type textarea "ч"
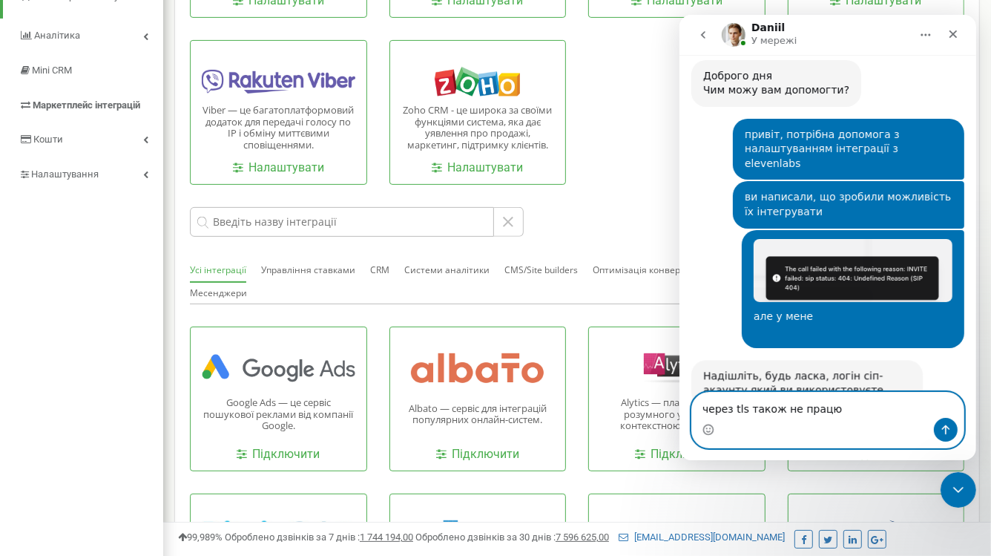
type textarea "через tls також не працює"
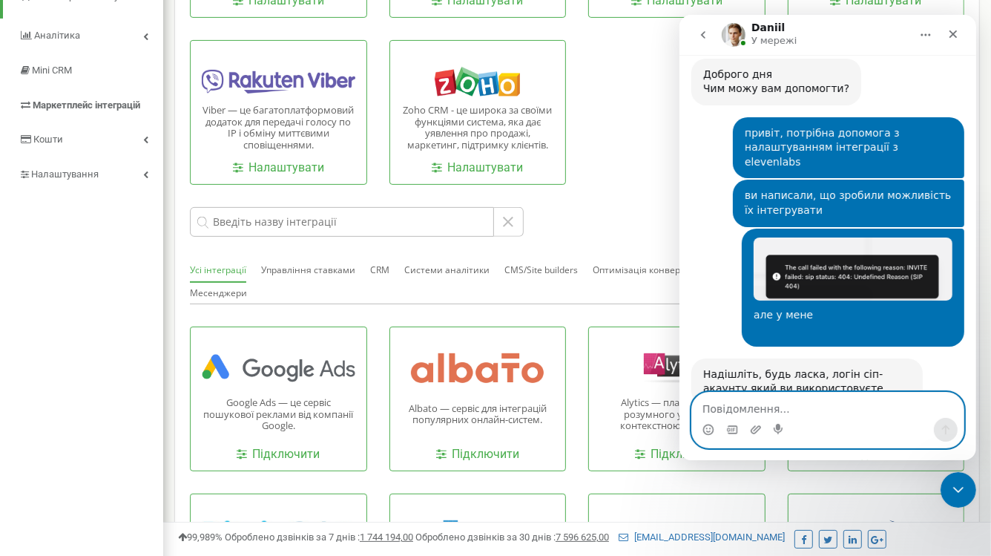
scroll to position [584, 0]
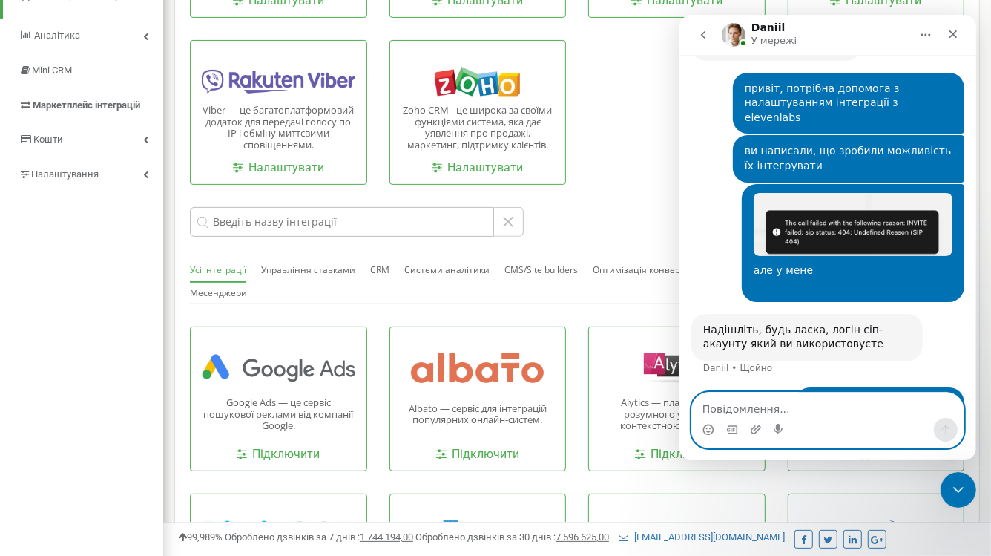
paste textarea "goiteenscom_kalibaba"
type textarea "goiteenscom_kalibaba"
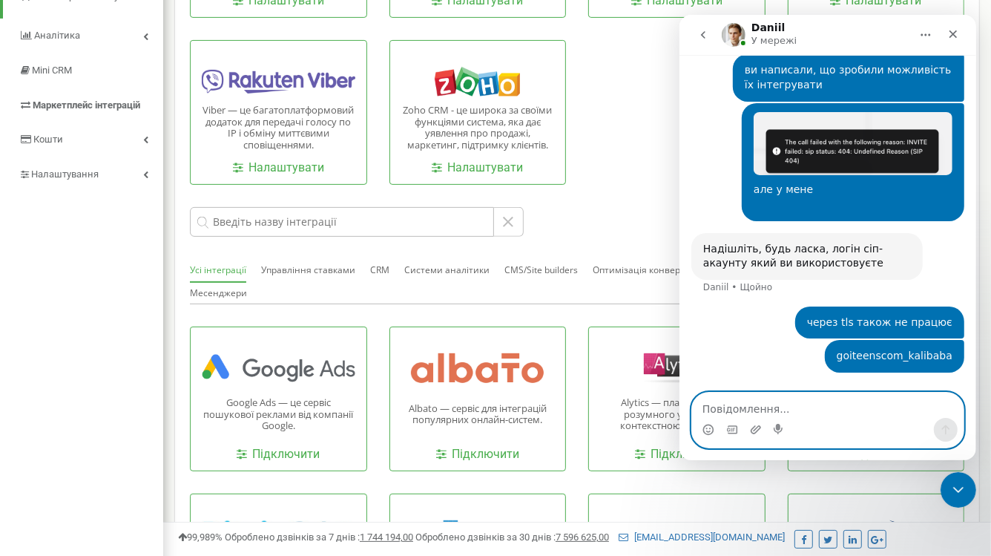
scroll to position [676, 0]
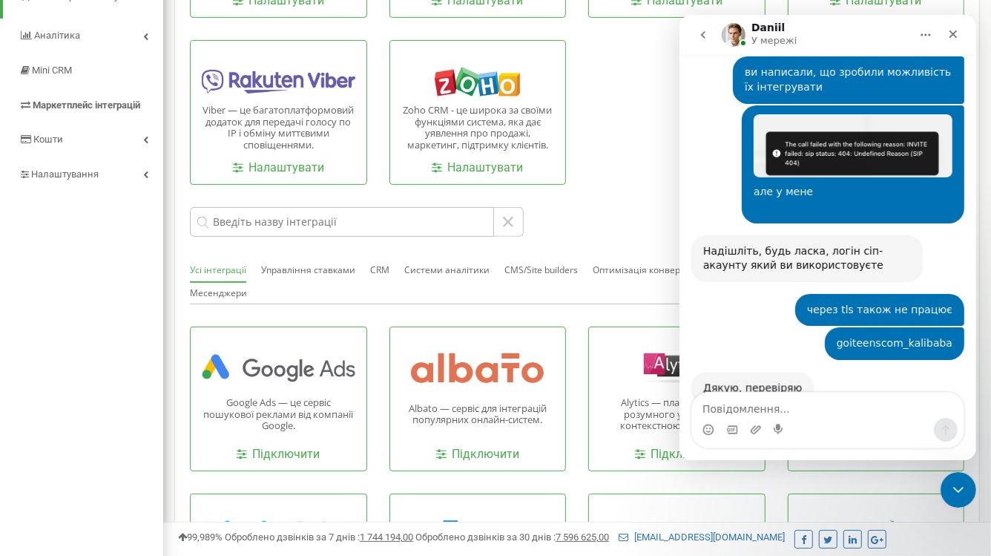
scroll to position [662, 0]
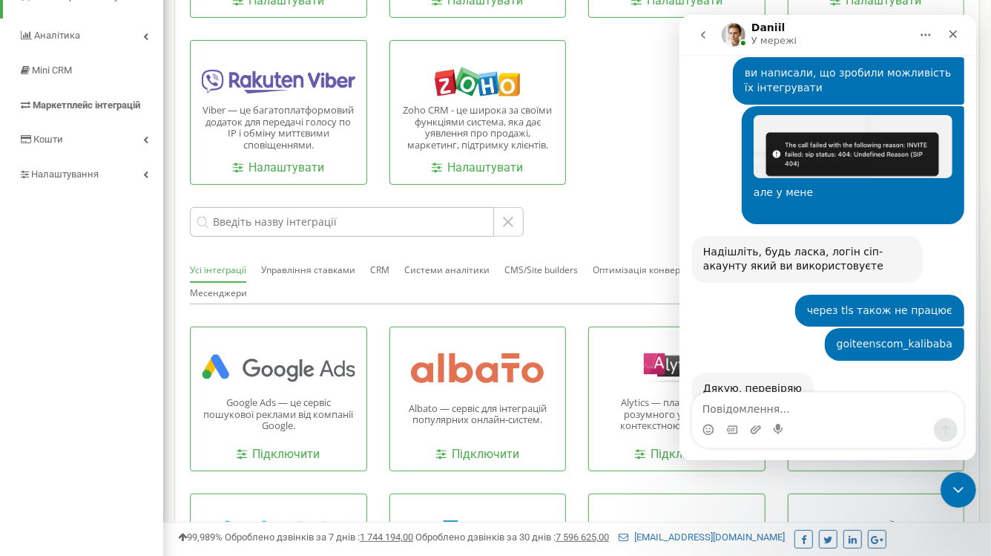
click at [625, 177] on div "Facebook - це соціальна мережа для спілкування, а також бізнес-інструмент для з…" at bounding box center [577, 29] width 774 height 312
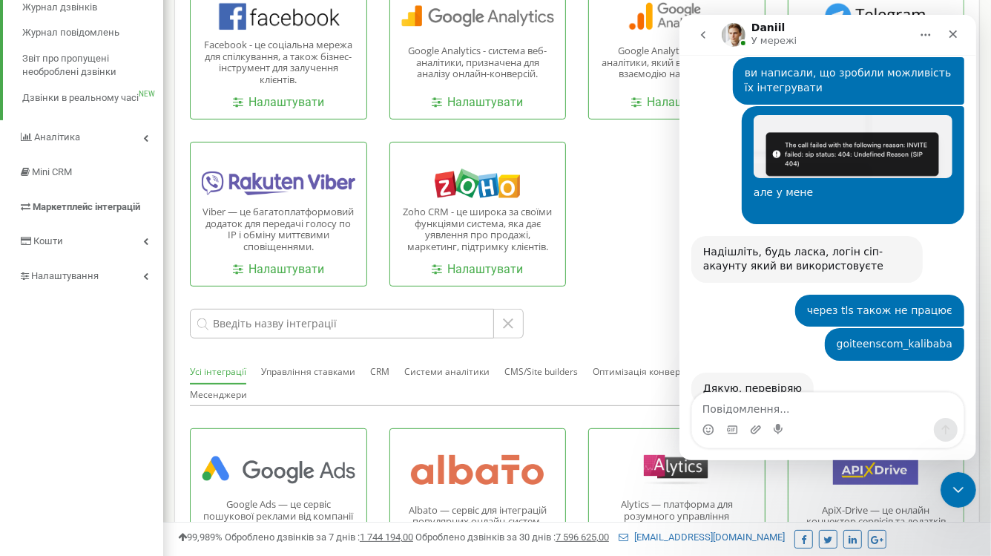
scroll to position [0, 0]
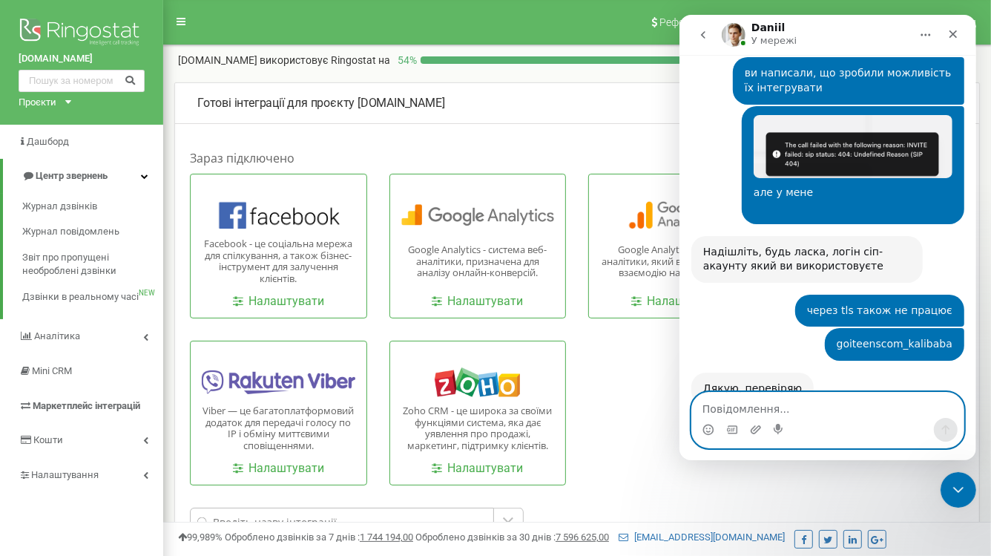
click at [771, 416] on textarea "Повідомлення..." at bounding box center [826, 404] width 271 height 25
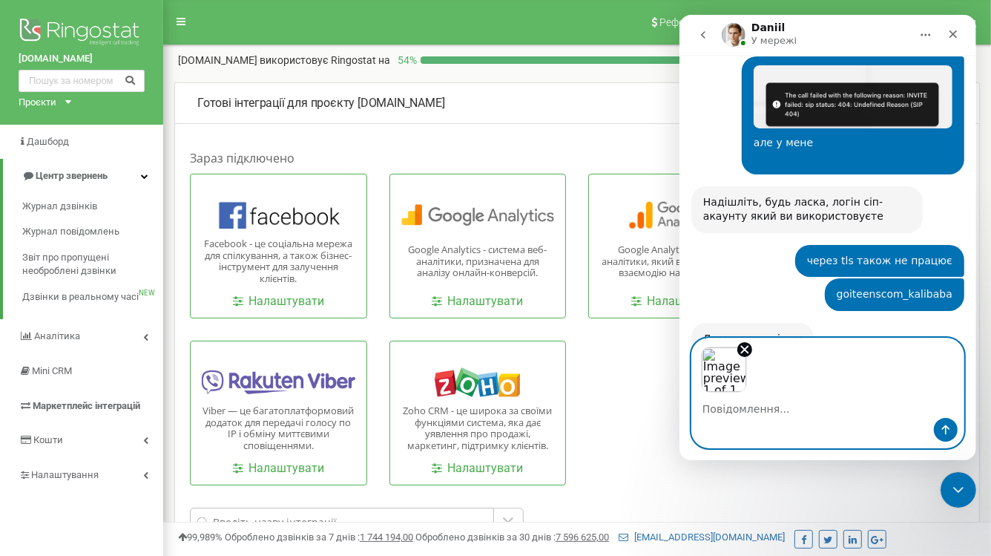
scroll to position [717, 0]
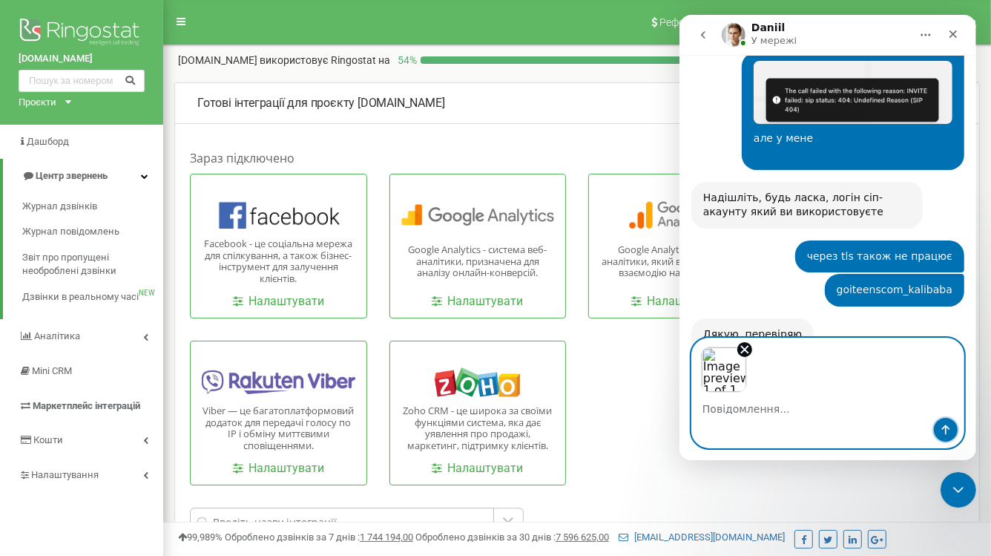
click at [952, 437] on button "Надіслати повідомлення…" at bounding box center [945, 430] width 24 height 24
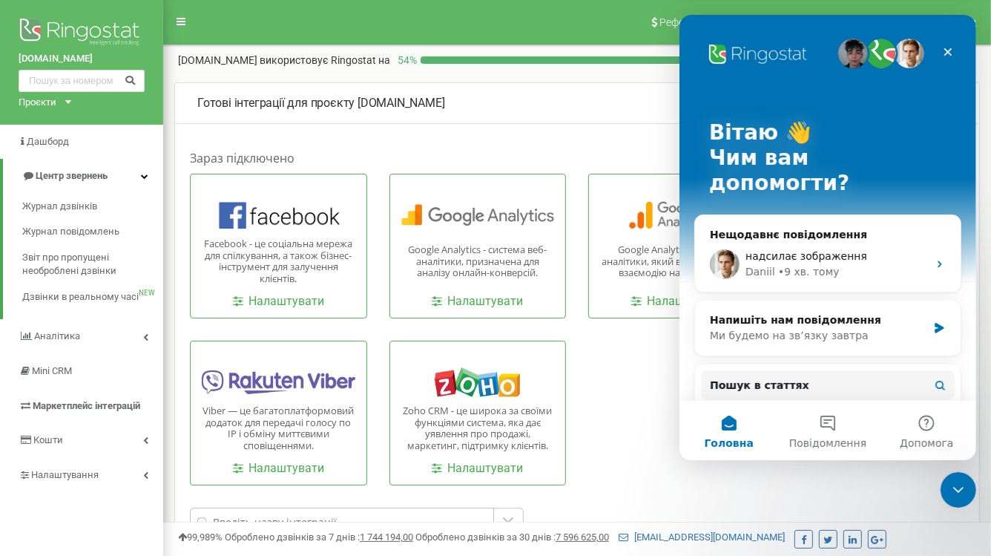
scroll to position [0, 0]
click at [854, 264] on div "[PERSON_NAME] • 9 хв. тому" at bounding box center [836, 272] width 182 height 16
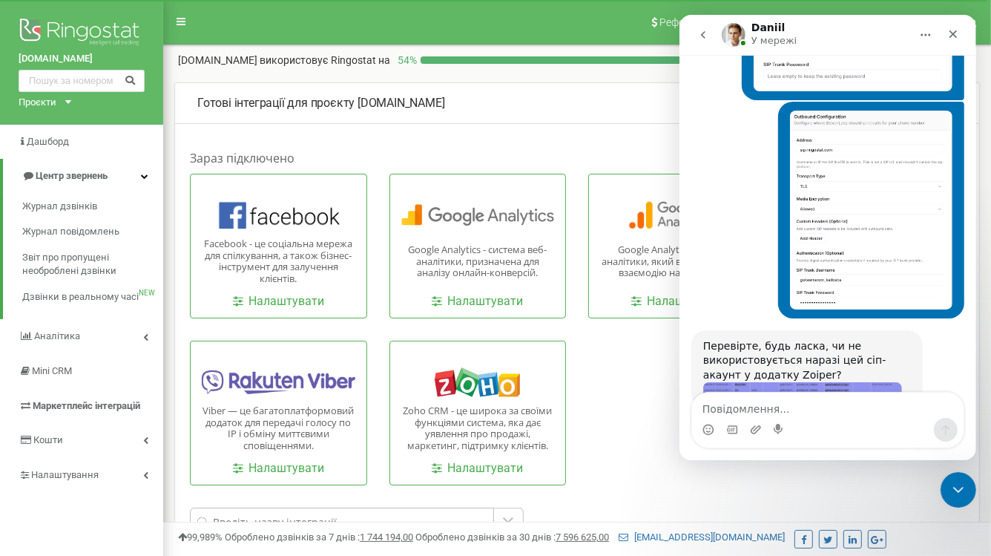
scroll to position [1185, 0]
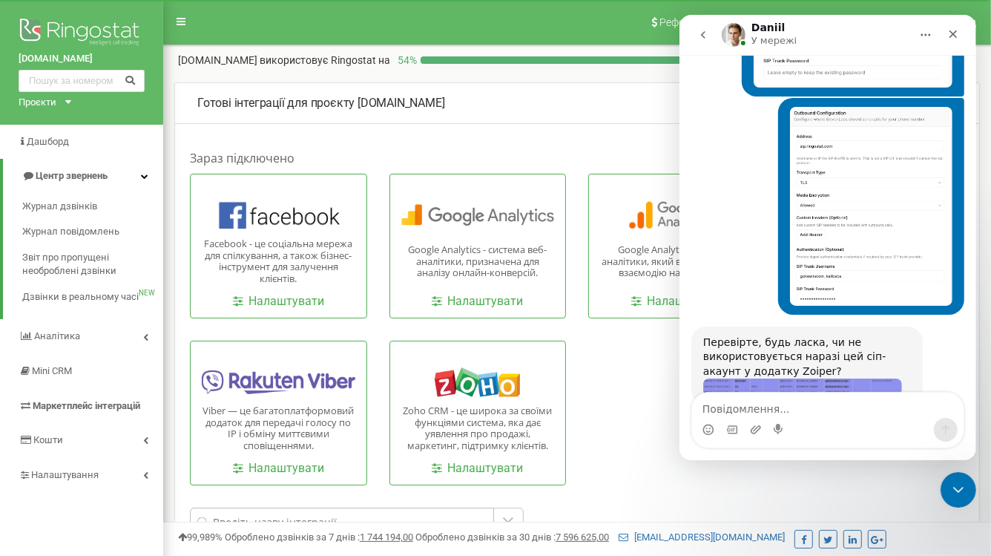
click at [794, 378] on img "Daniil каже…" at bounding box center [801, 386] width 199 height 16
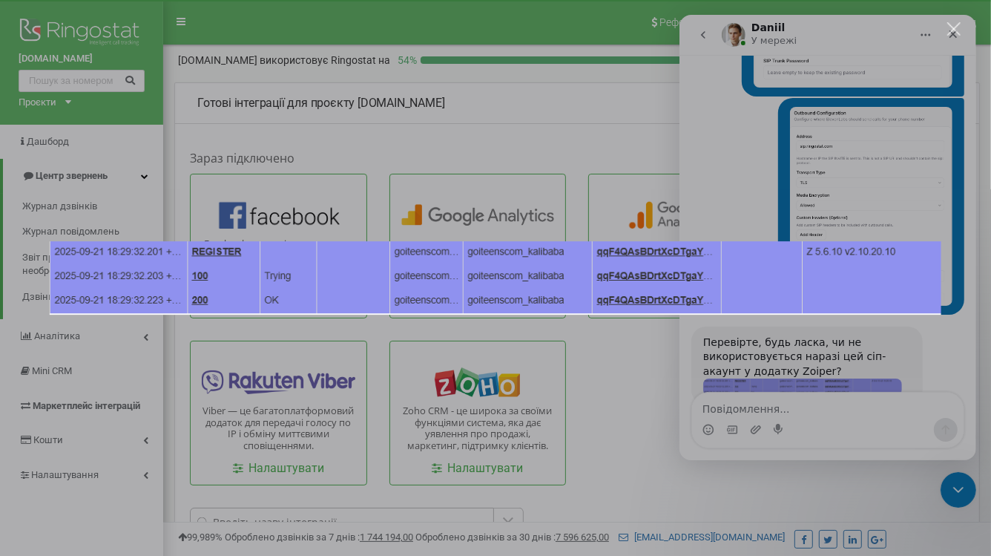
click at [772, 419] on div "Месенджер Intercom" at bounding box center [495, 278] width 991 height 556
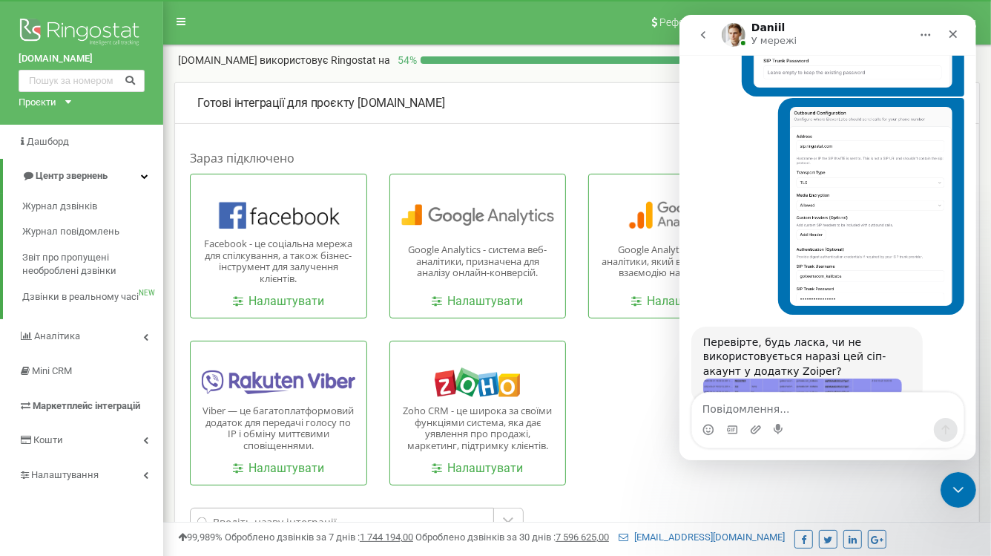
click at [778, 404] on textarea "Повідомлення..." at bounding box center [826, 404] width 271 height 25
click at [811, 378] on img "Daniil каже…" at bounding box center [801, 386] width 199 height 16
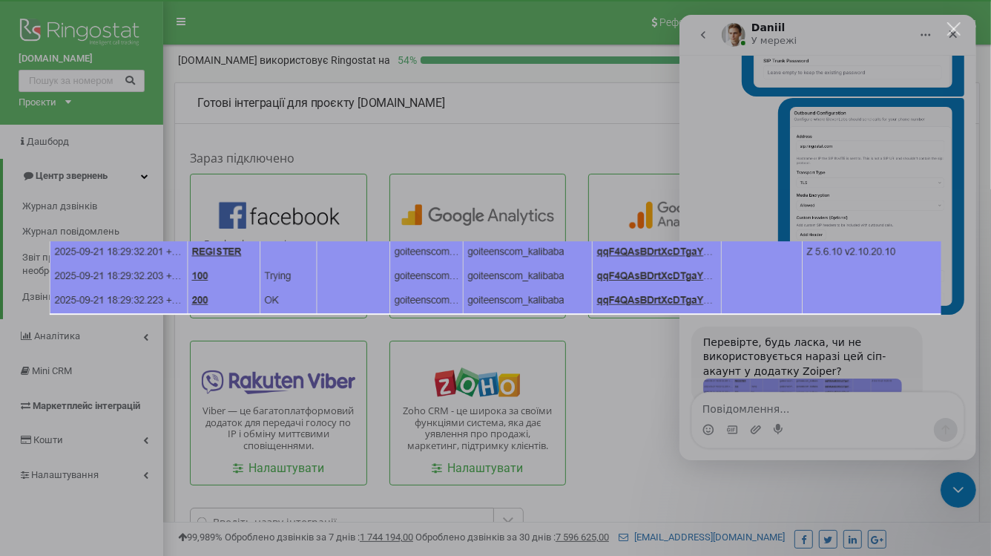
click at [760, 400] on div "Месенджер Intercom" at bounding box center [495, 278] width 991 height 556
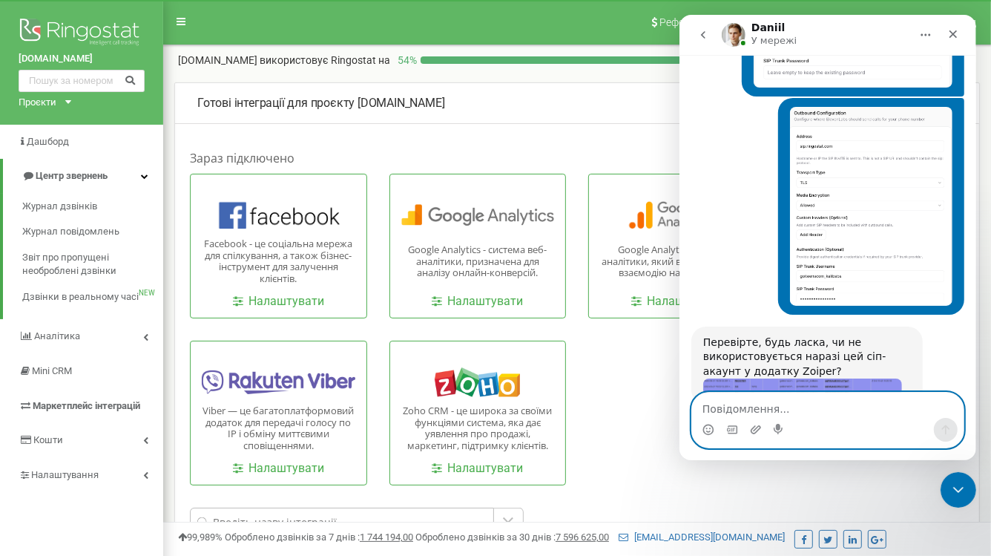
click at [745, 413] on textarea "Повідомлення..." at bounding box center [826, 404] width 271 height 25
type textarea "так"
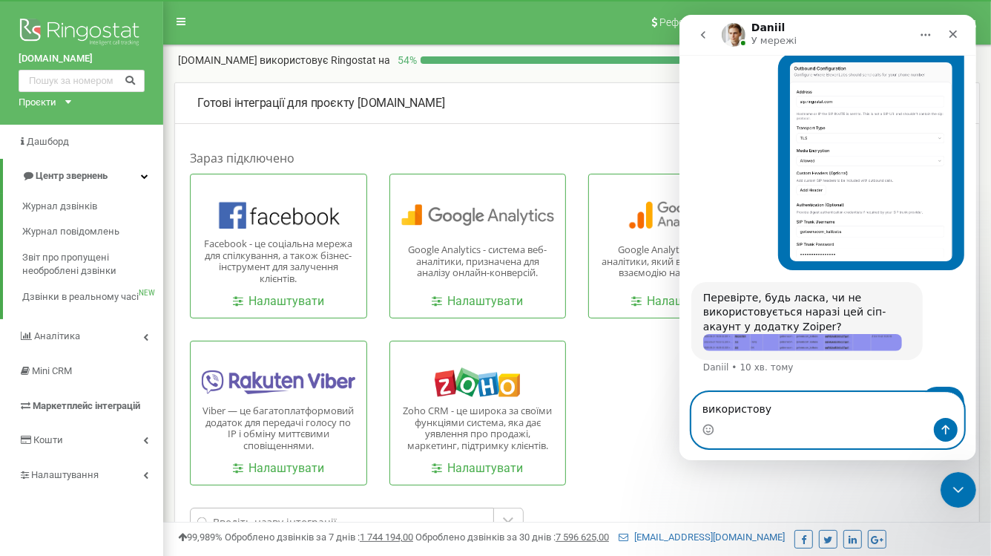
type textarea "використовув"
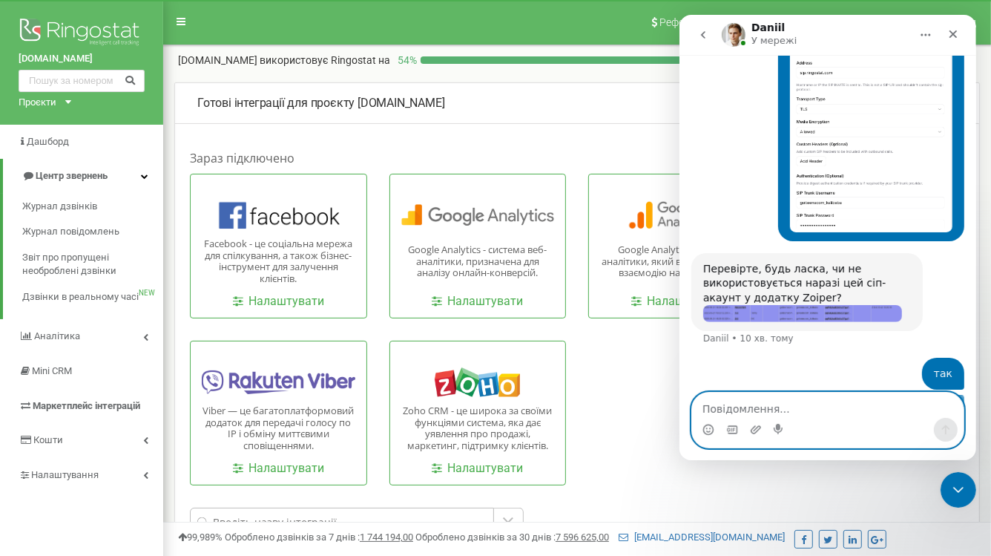
scroll to position [1263, 0]
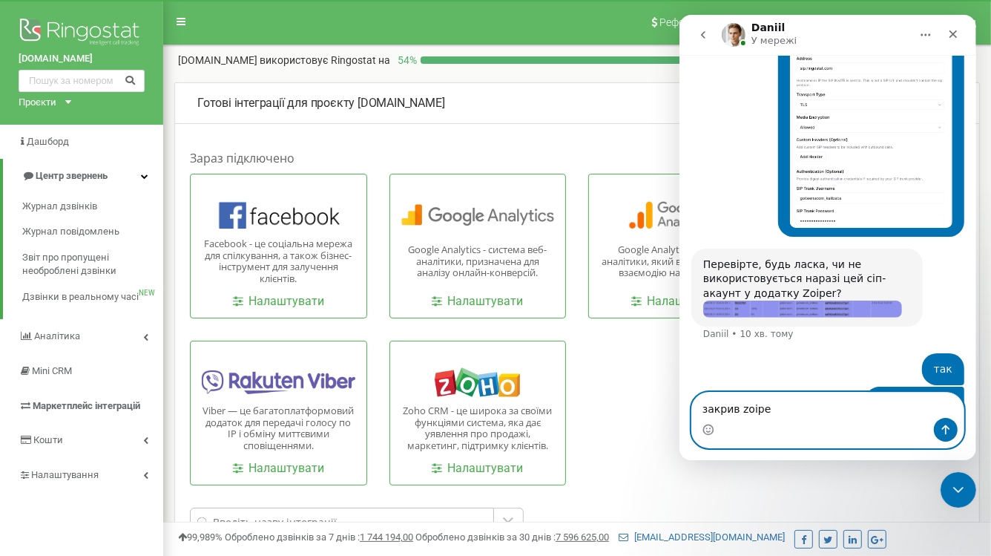
type textarea "закрив zoiper"
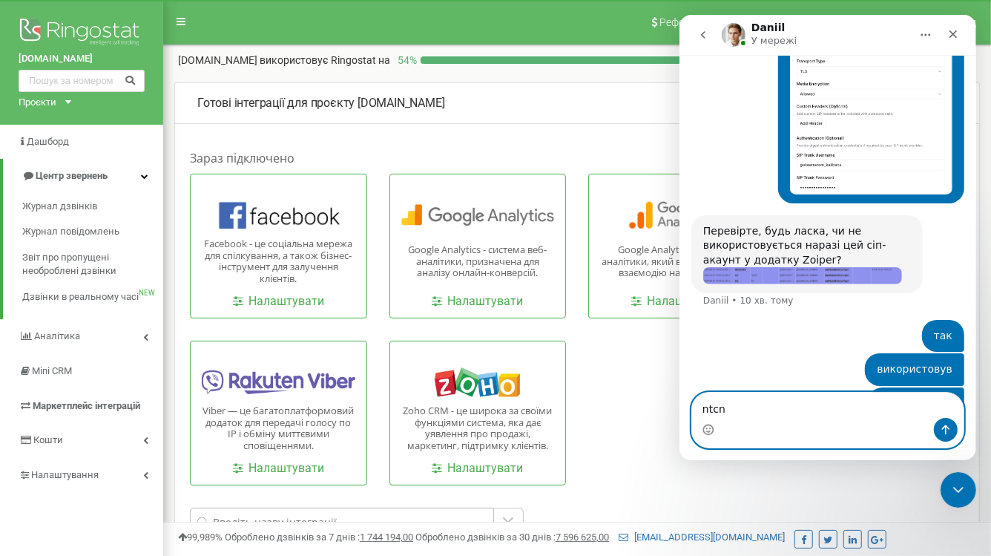
scroll to position [1354, 0]
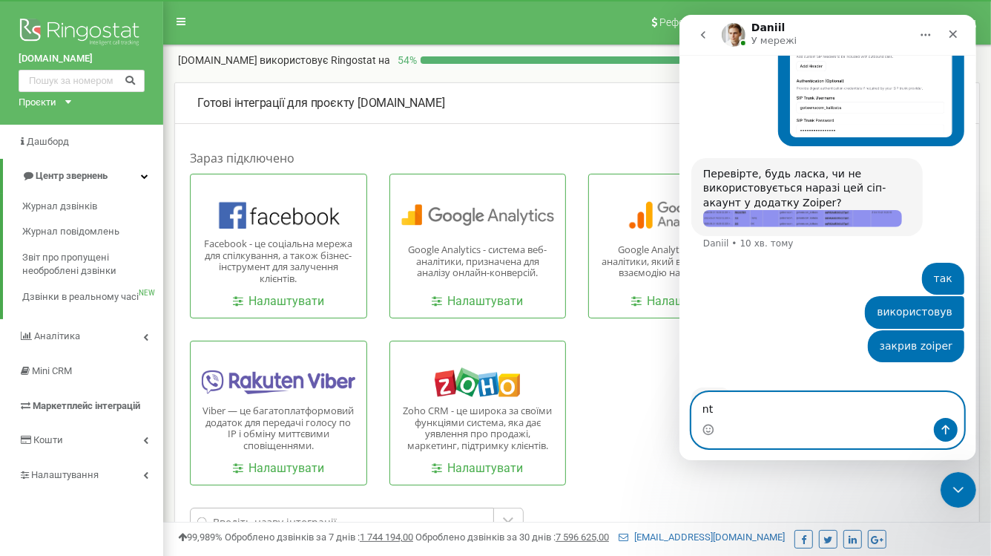
type textarea "n"
type textarea "у zoiper він працював"
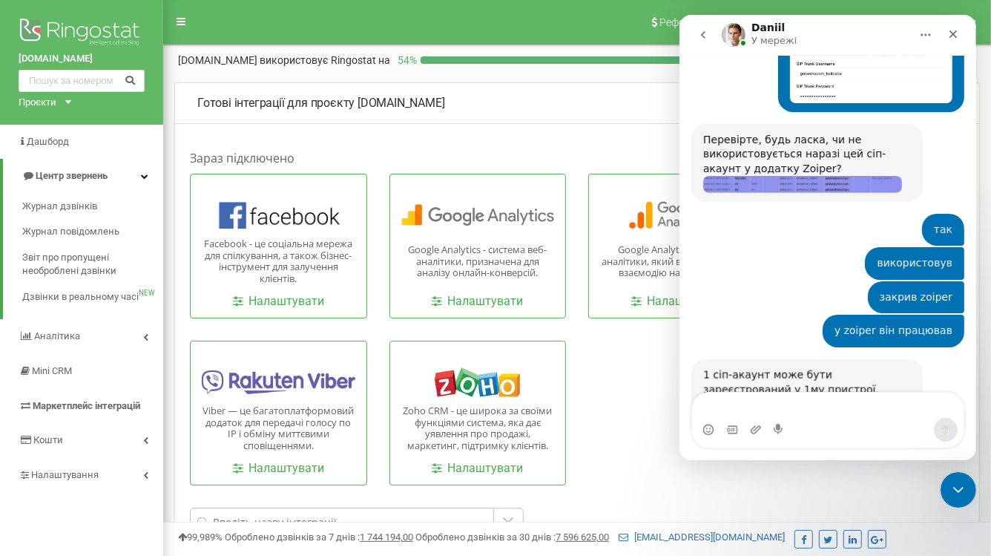
scroll to position [1418, 0]
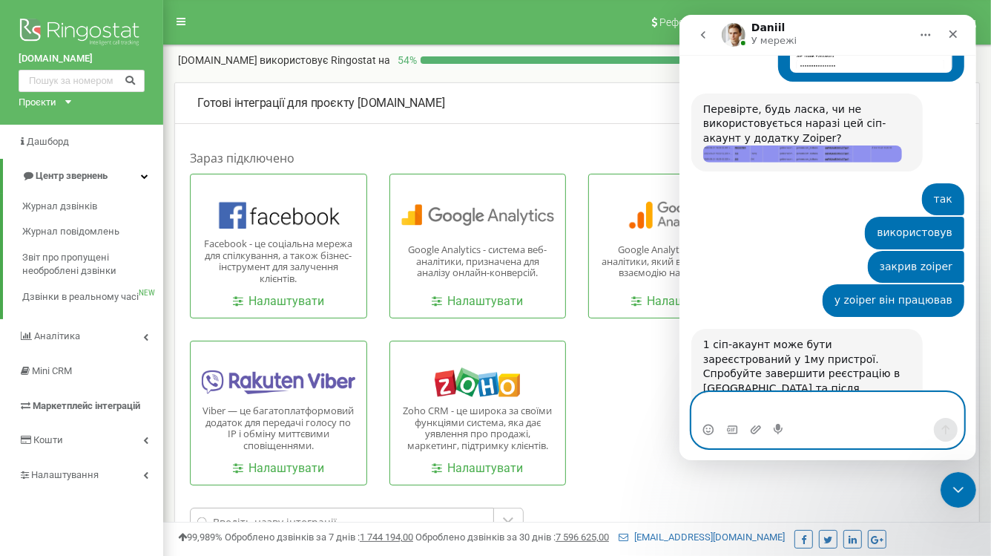
click at [760, 398] on textarea "Повідомлення..." at bounding box center [826, 404] width 271 height 25
type textarea "y"
type textarea "g"
type textarea "y"
type textarea "нічого"
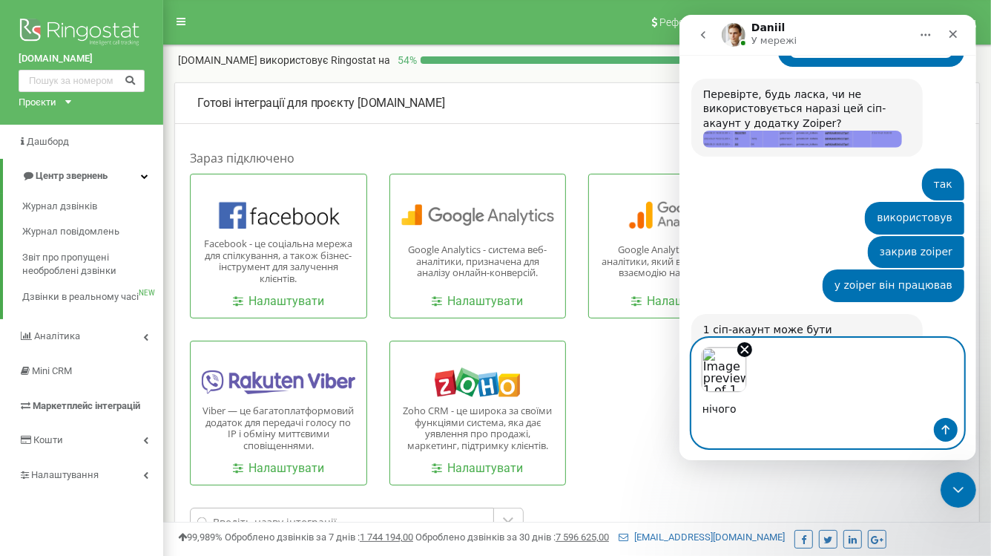
scroll to position [1487, 0]
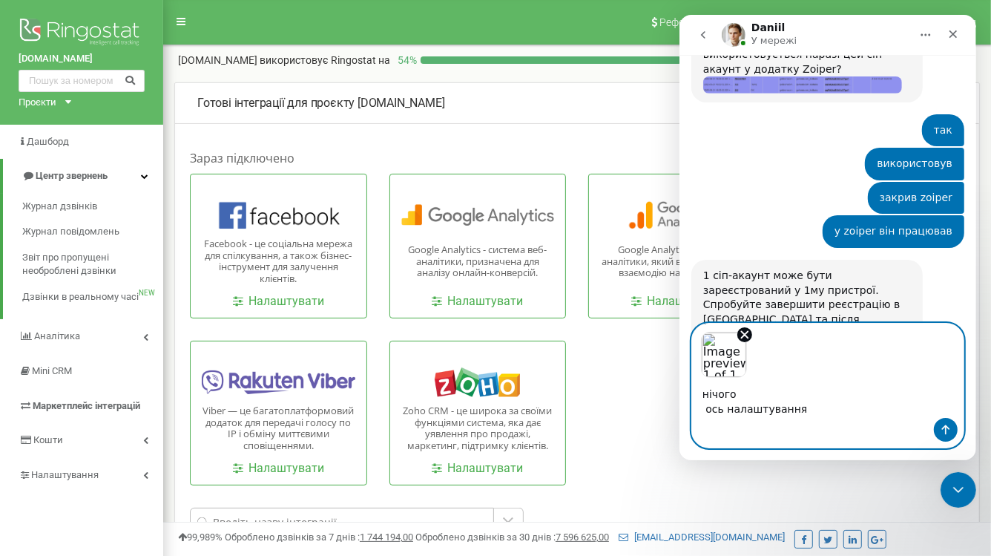
type textarea "нічого ось налаштування"
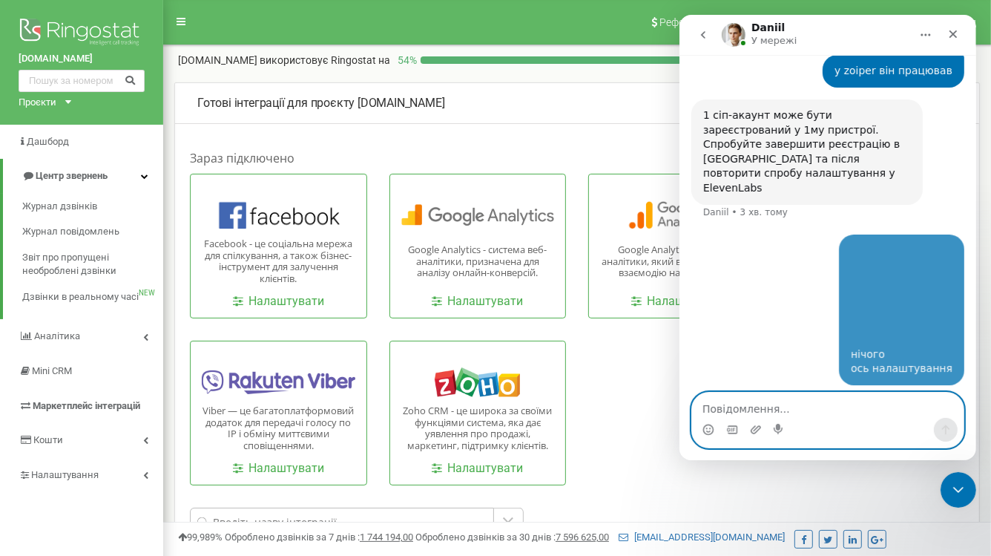
scroll to position [1673, 0]
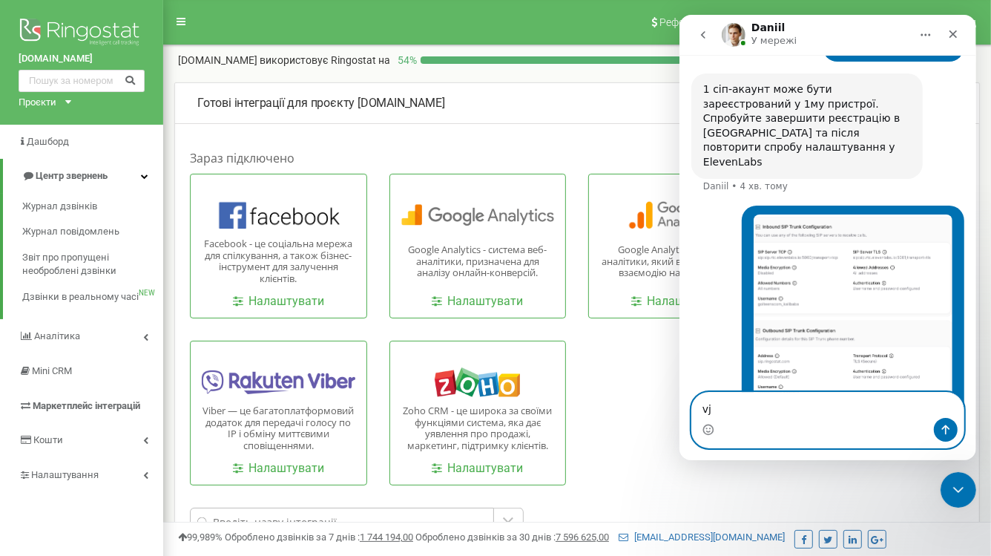
type textarea "v"
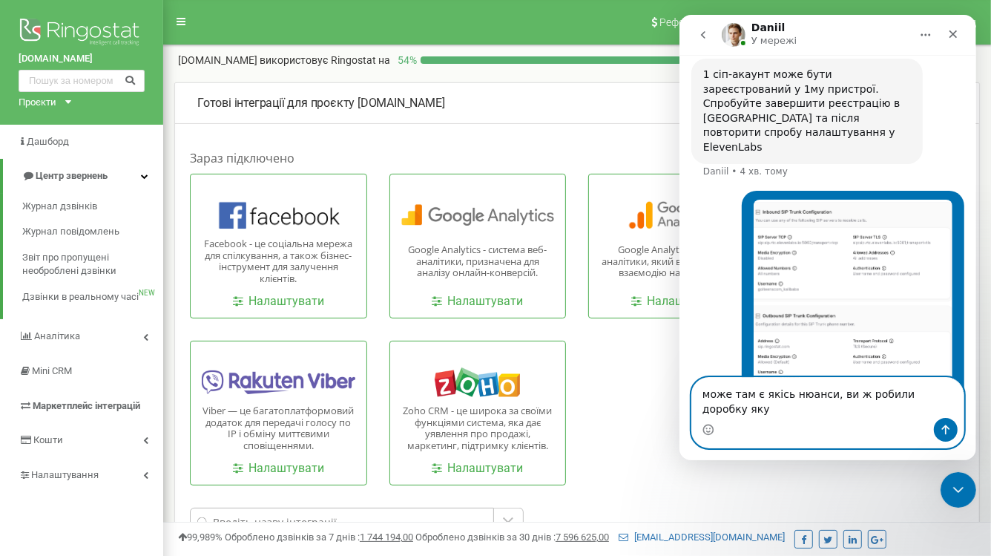
scroll to position [1688, 0]
type textarea "може там є якісь нюанси, ви ж робили доробку [DEMOGRAPHIC_DATA]"
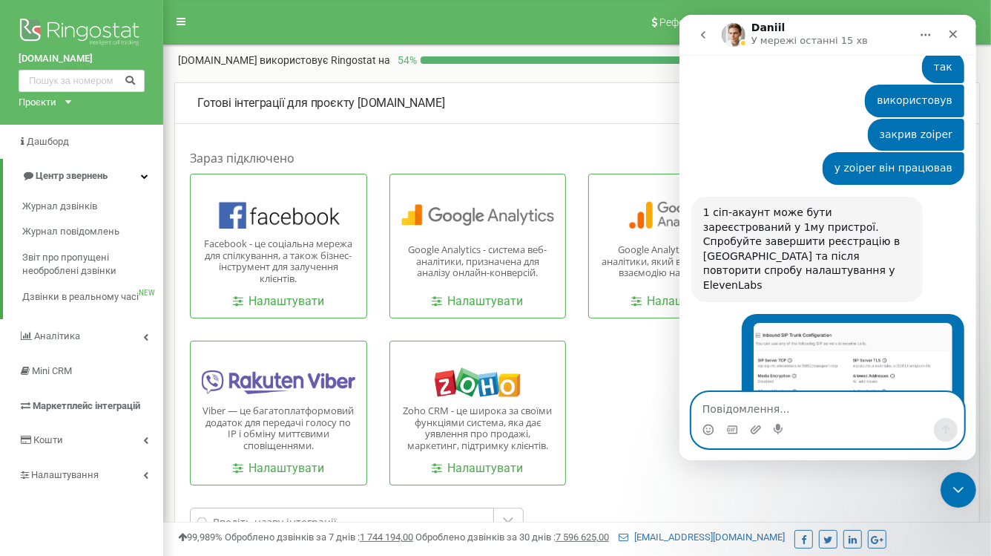
scroll to position [1928, 0]
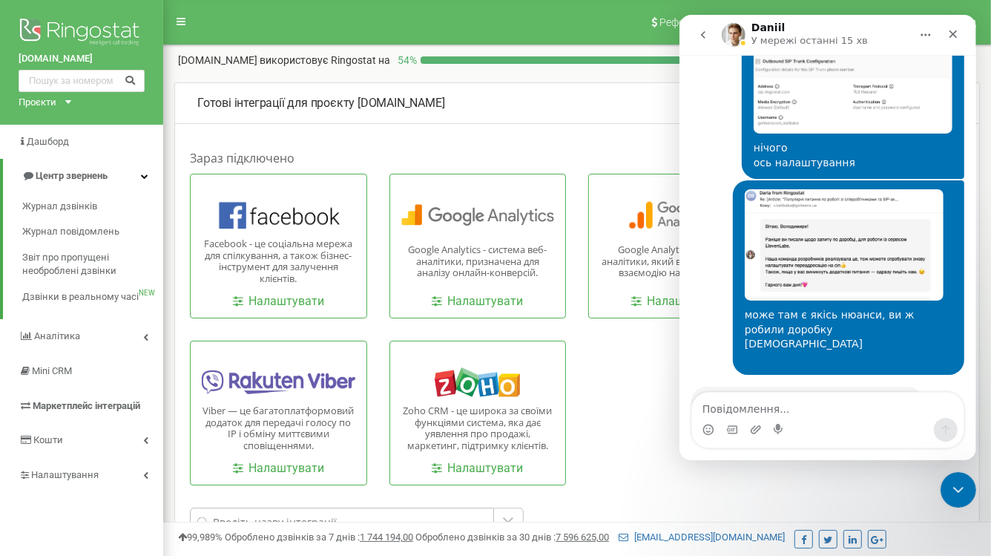
click at [804, 395] on div "Так, бачу що колега сповістила вас про реалізацію доробки. Уточнюю інформацію." at bounding box center [806, 417] width 208 height 44
click at [790, 395] on div "Так, бачу що колега сповістила вас про реалізацію доробки. Уточнюю інформацію." at bounding box center [806, 417] width 208 height 44
click at [846, 223] on img "Volodymyr каже…" at bounding box center [843, 244] width 199 height 111
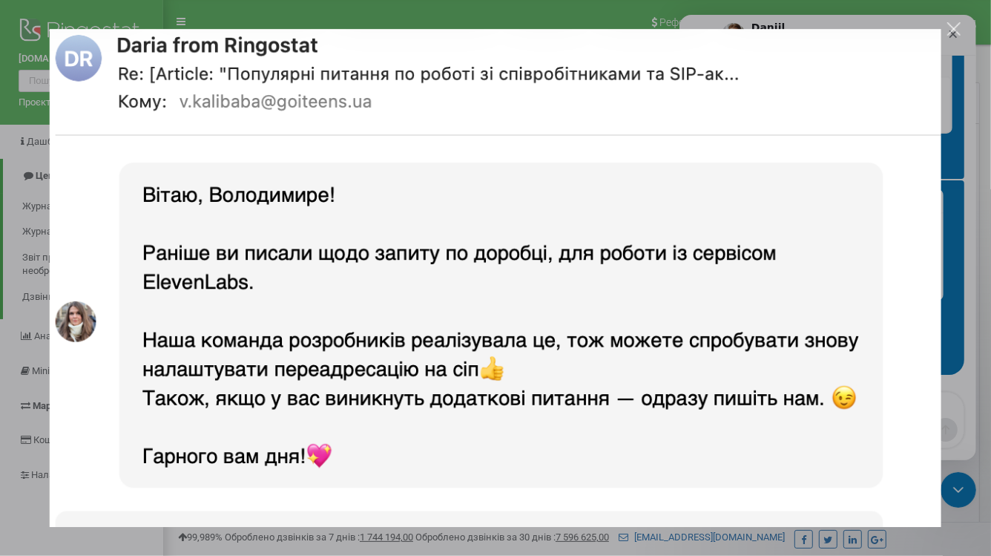
scroll to position [0, 0]
click at [653, 228] on img "Закрити" at bounding box center [496, 278] width 892 height 498
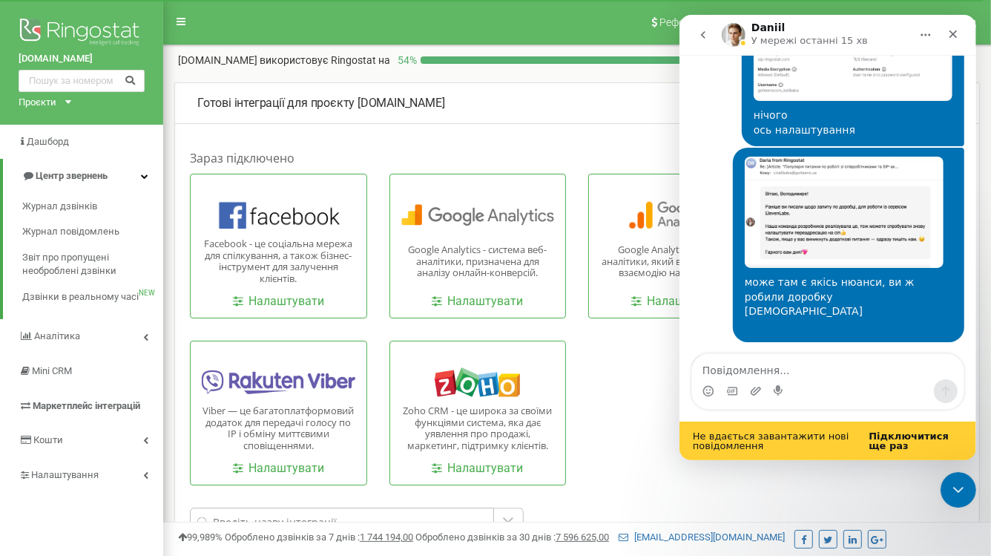
scroll to position [1966, 0]
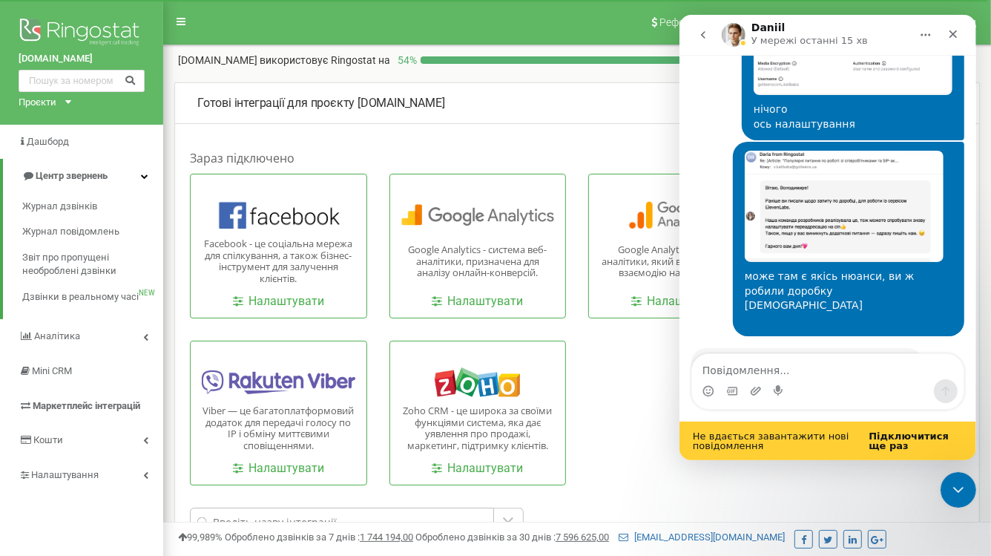
click at [924, 435] on b "Підключитися ще раз" at bounding box center [908, 440] width 80 height 21
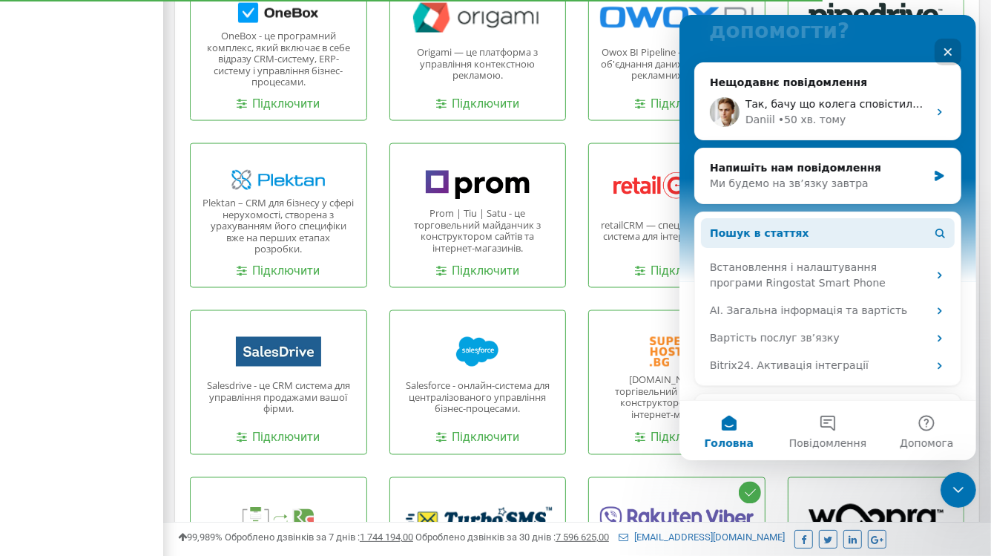
scroll to position [150, 0]
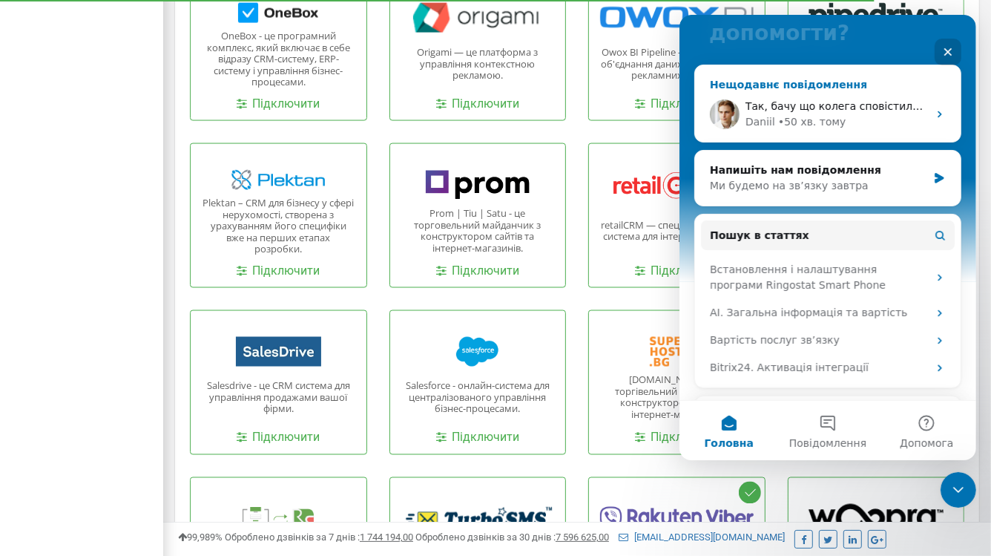
click at [903, 114] on div "[PERSON_NAME] • 50 хв. тому" at bounding box center [836, 122] width 182 height 16
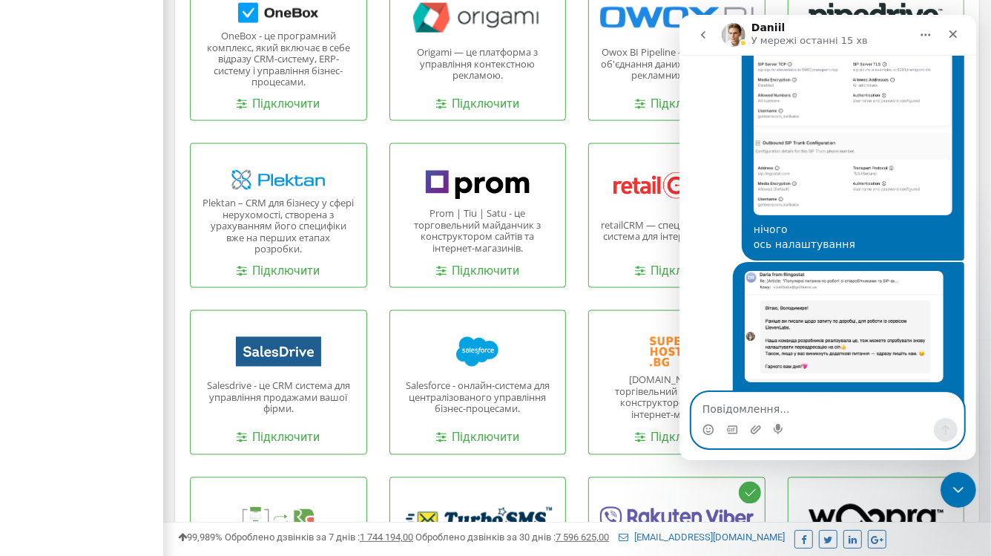
scroll to position [1928, 0]
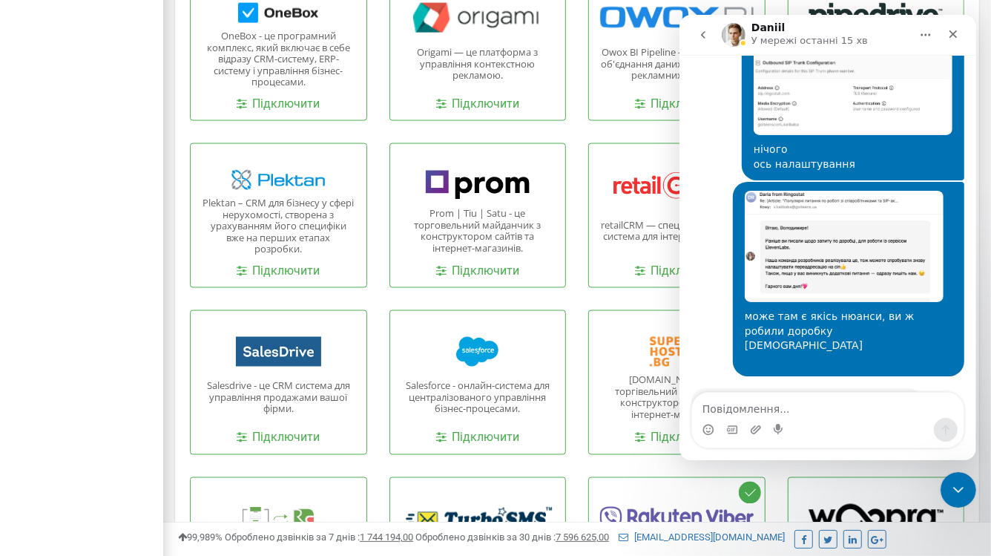
click at [698, 26] on button "go back" at bounding box center [702, 35] width 28 height 28
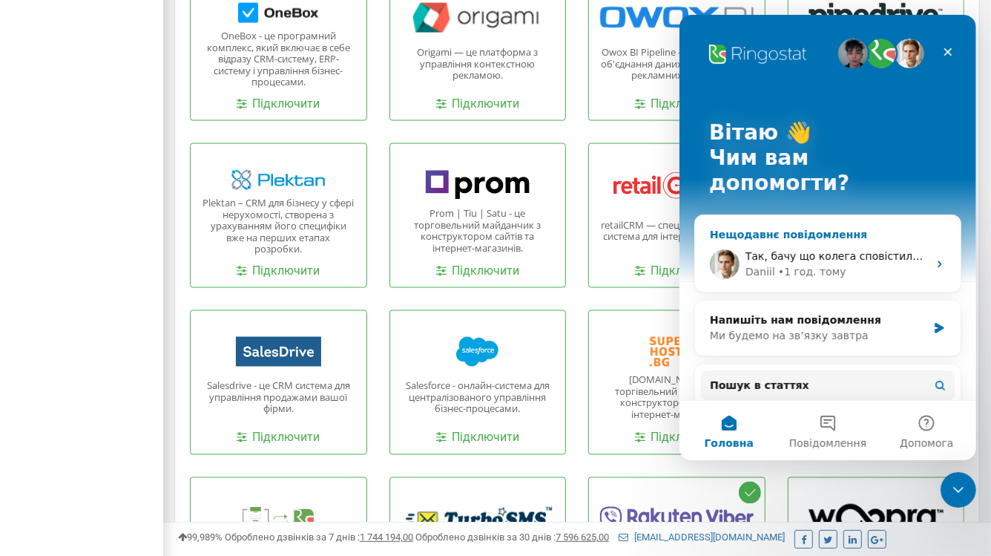
click at [811, 264] on div "• 1 год. тому" at bounding box center [811, 272] width 68 height 16
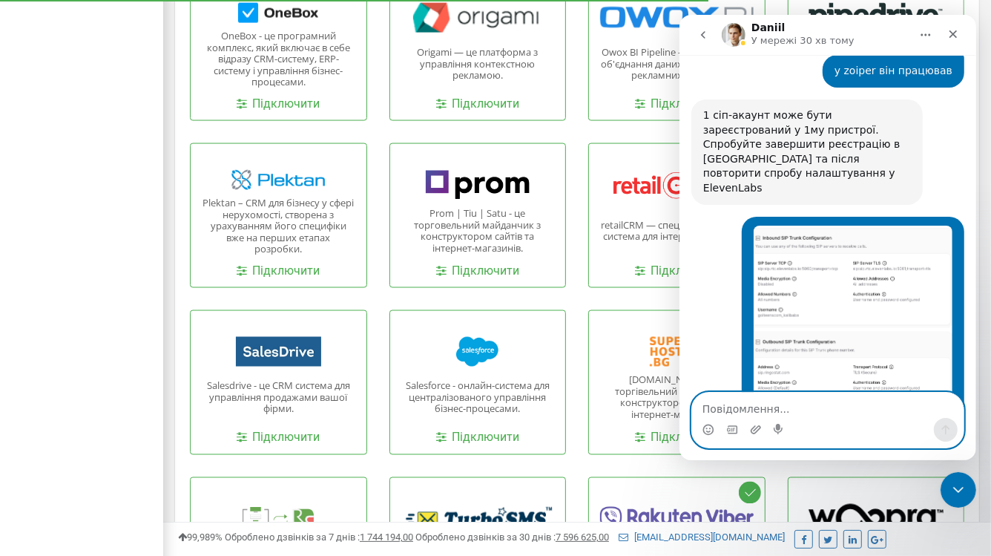
scroll to position [1928, 0]
